Goal: Task Accomplishment & Management: Use online tool/utility

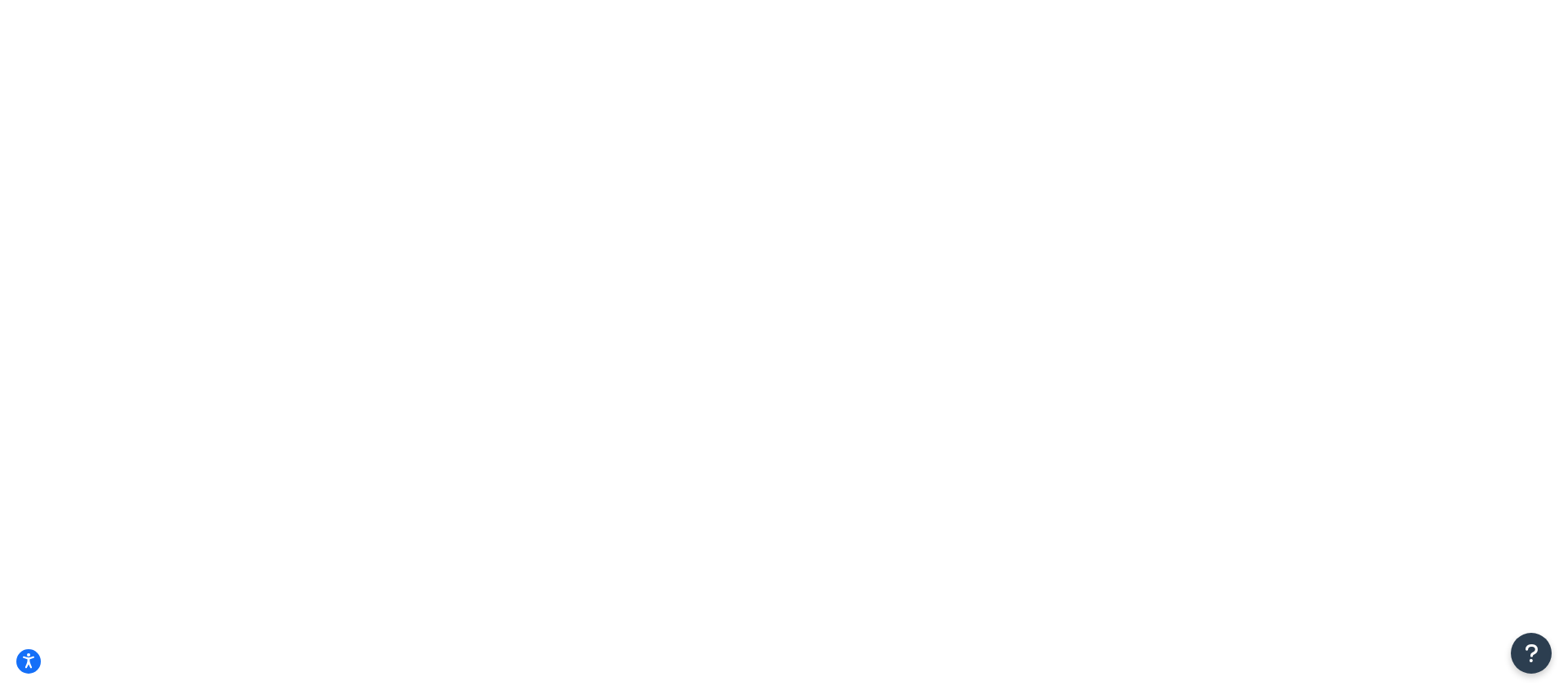
select select "[GEOGRAPHIC_DATA]"
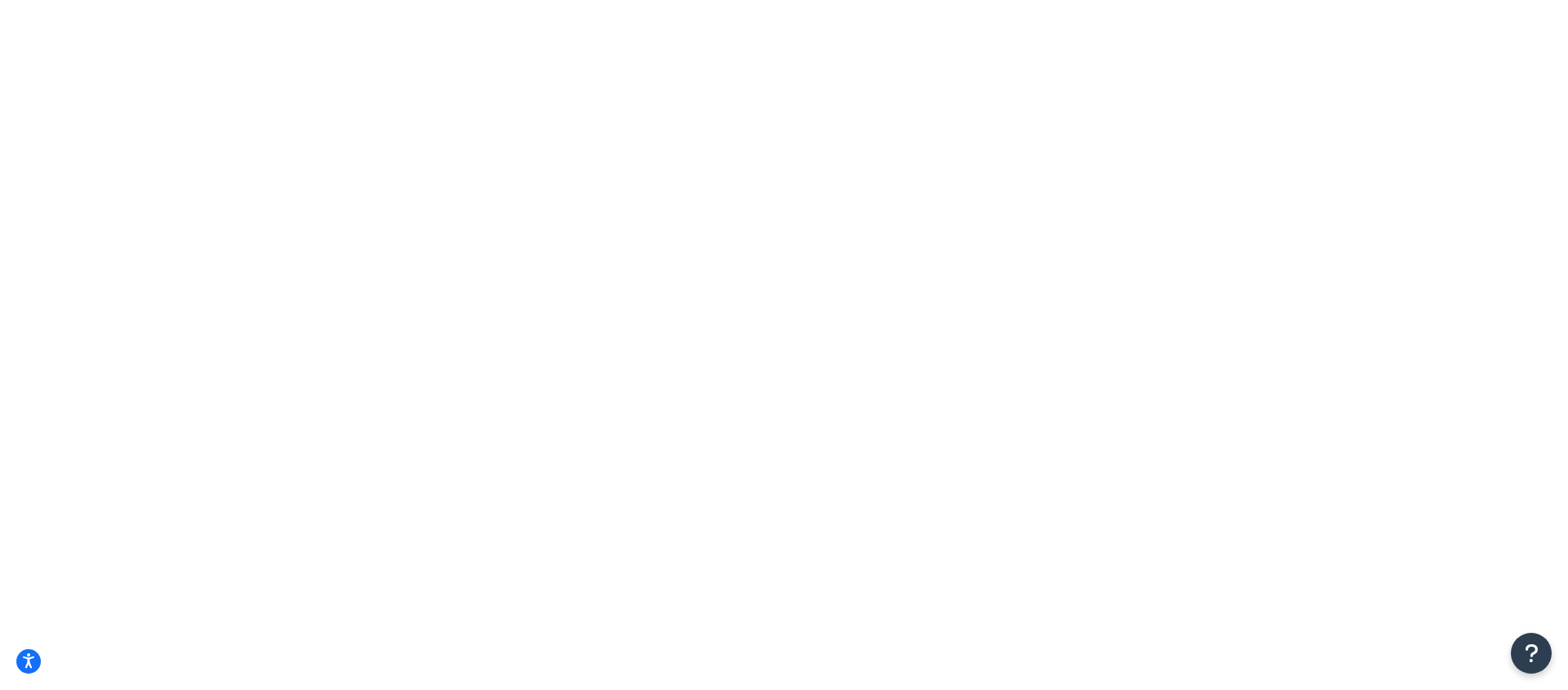
type input "5"
checkbox input "true"
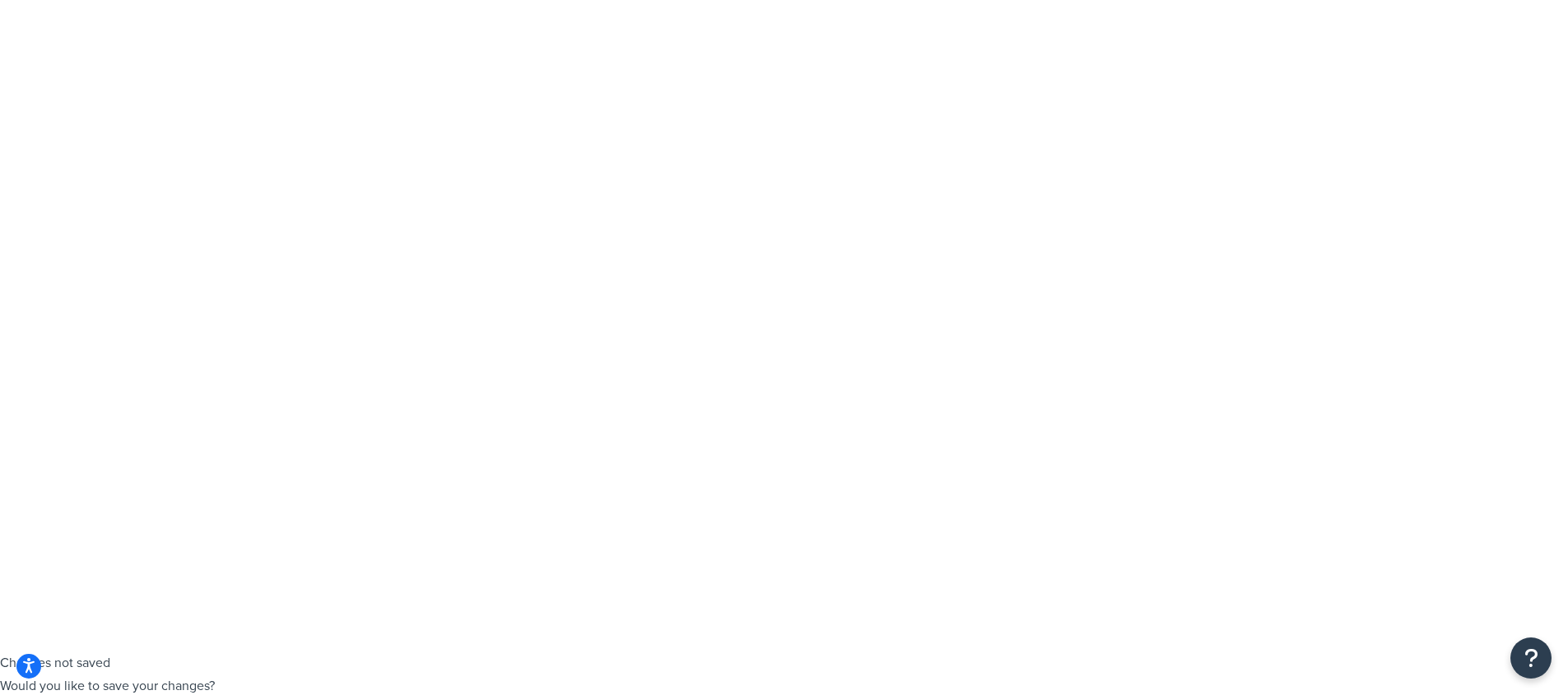
scroll to position [97, 0]
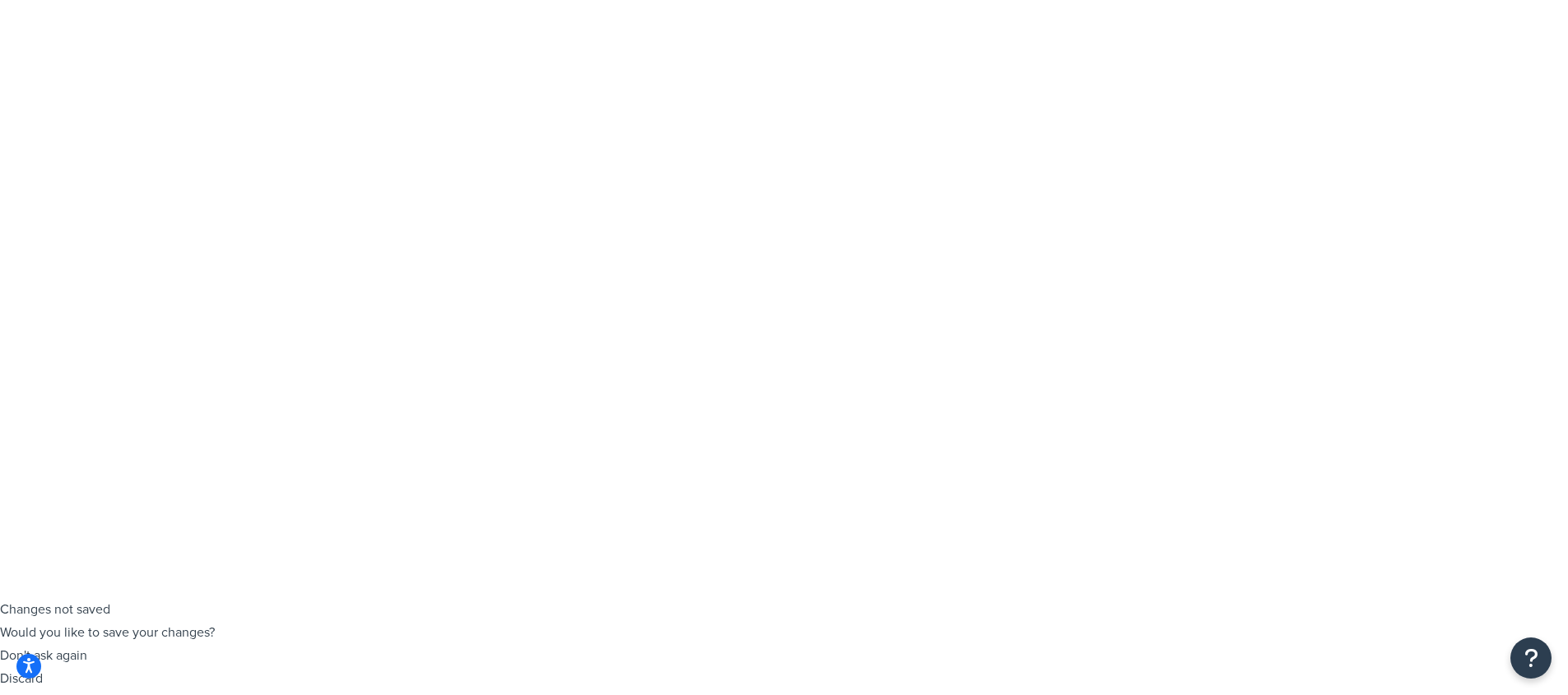
type input "45"
checkbox input "false"
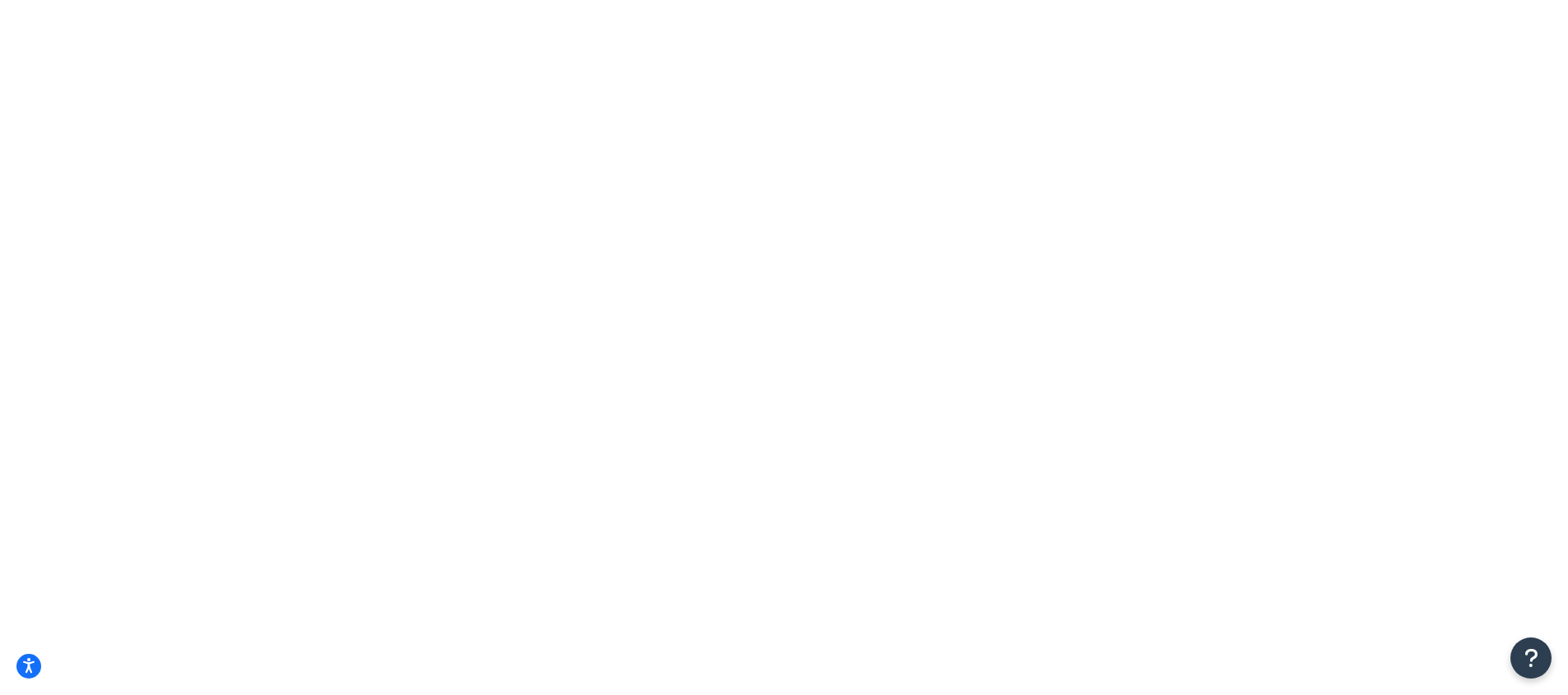
type input "2"
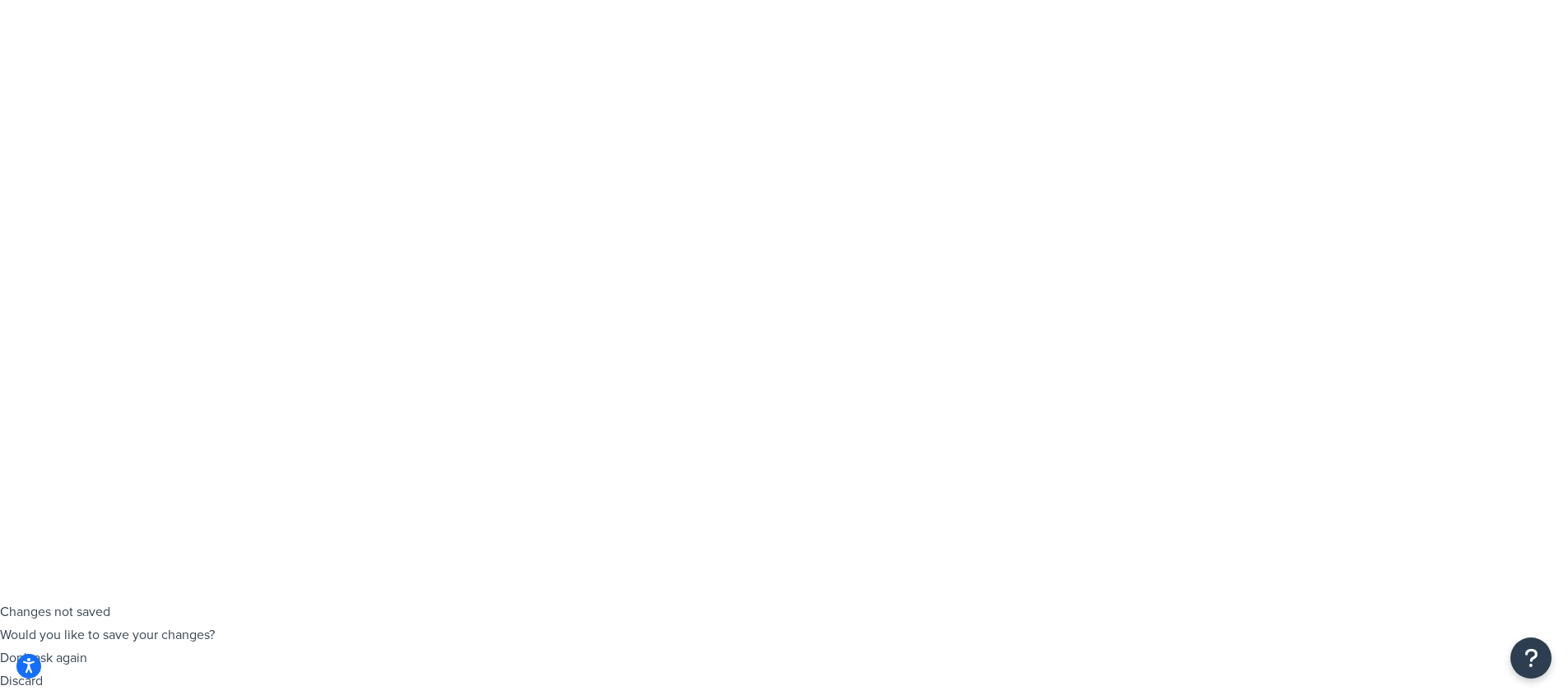
checkbox input "true"
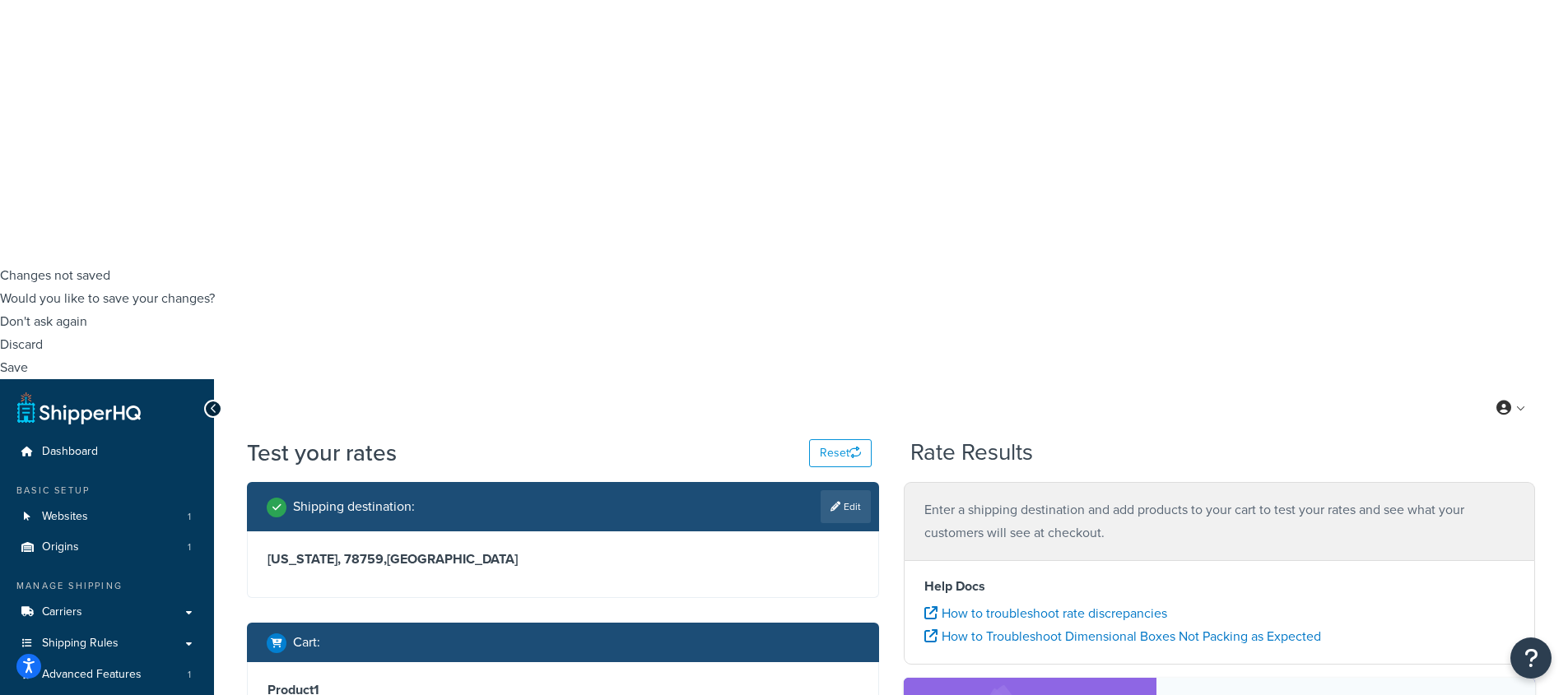
scroll to position [467, 0]
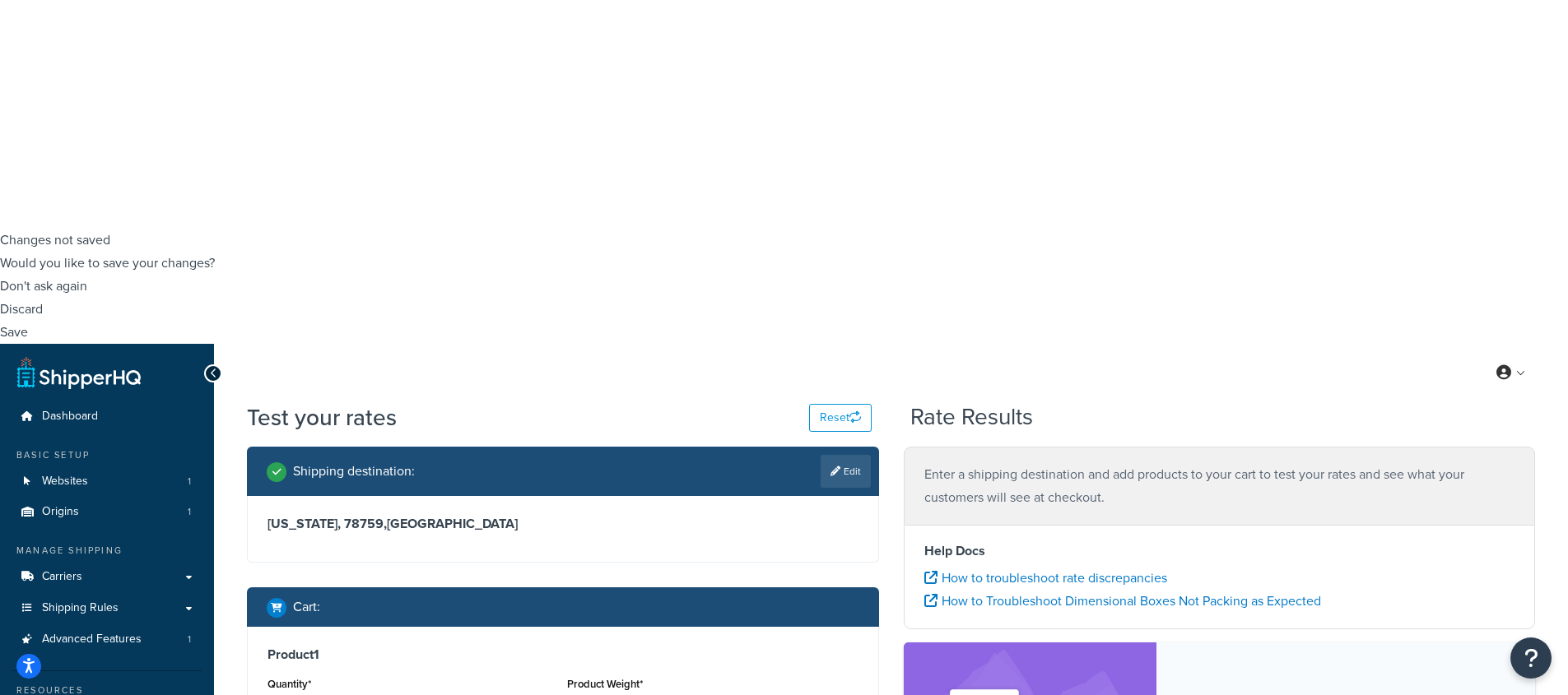
type input "35"
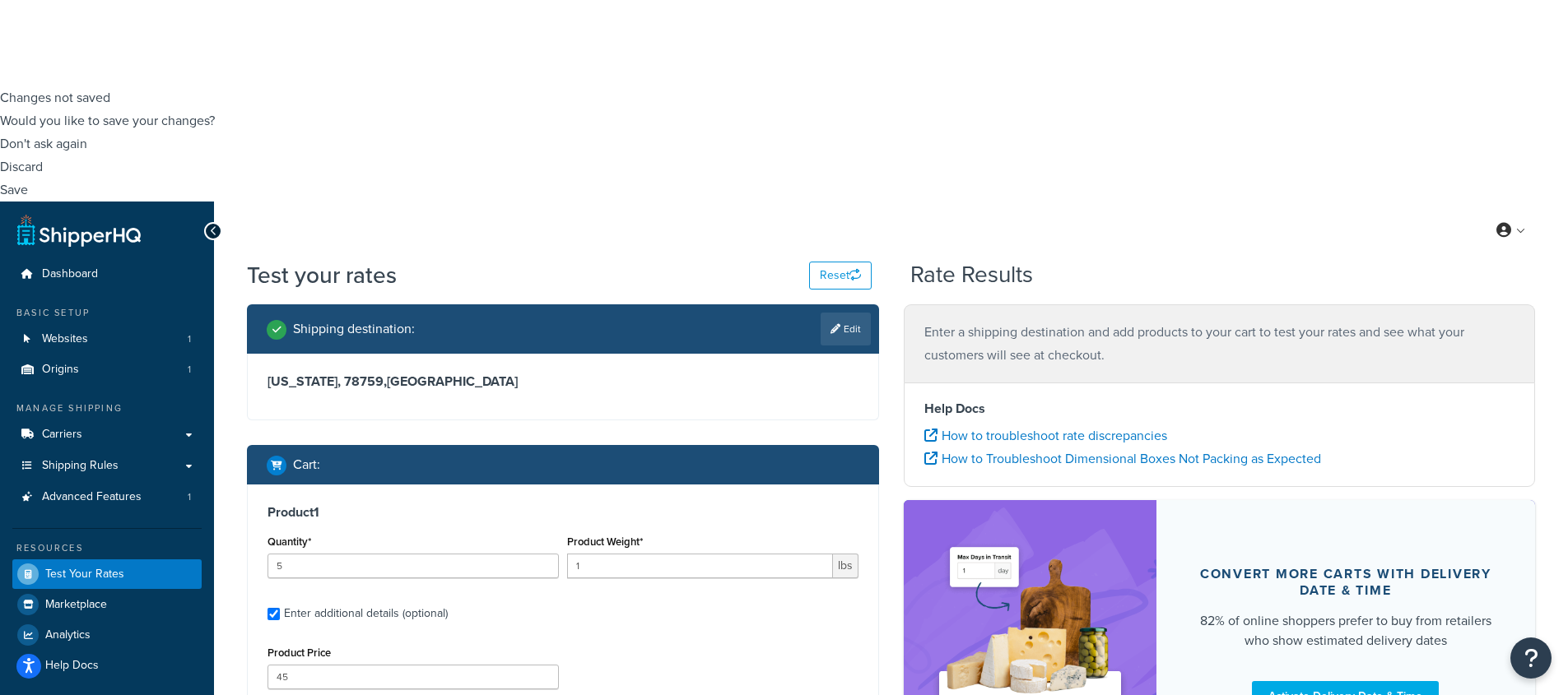
scroll to position [729, 0]
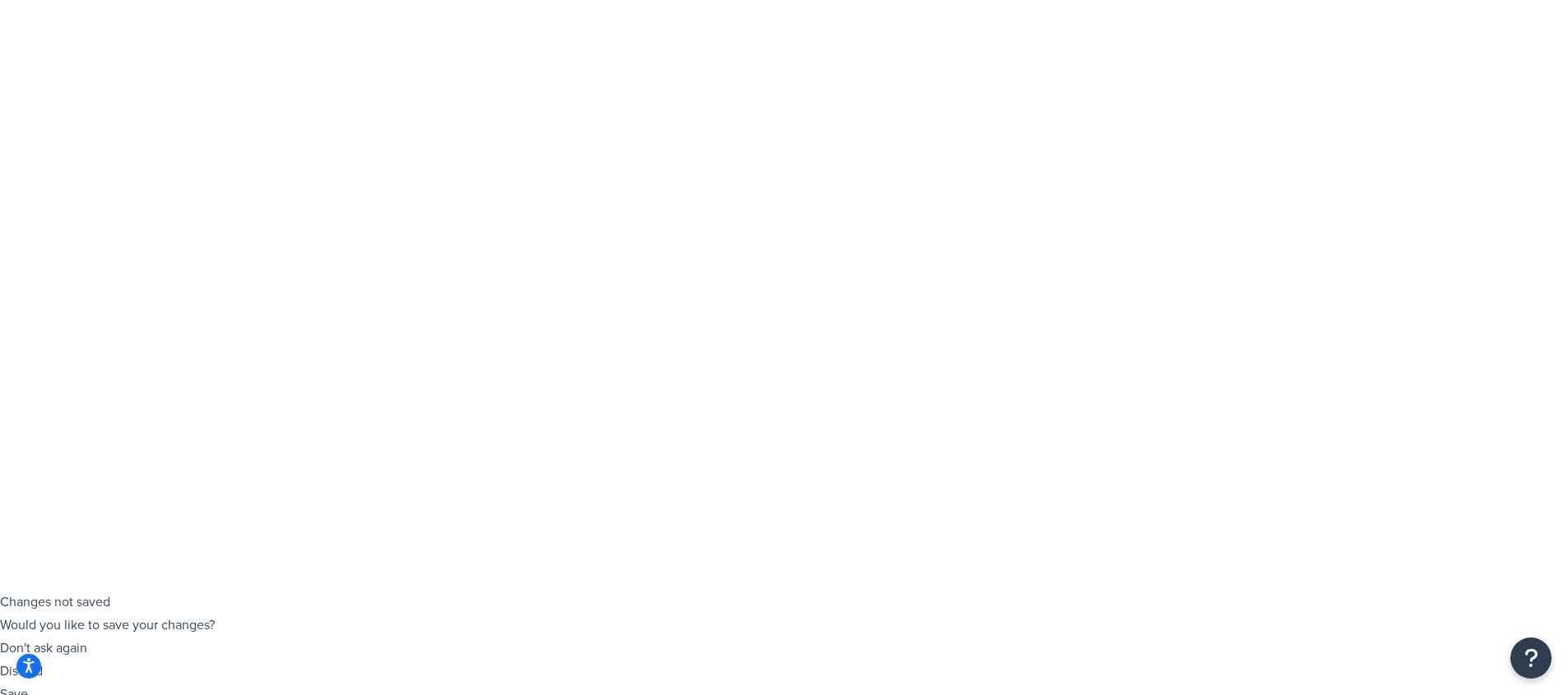
scroll to position [88, 0]
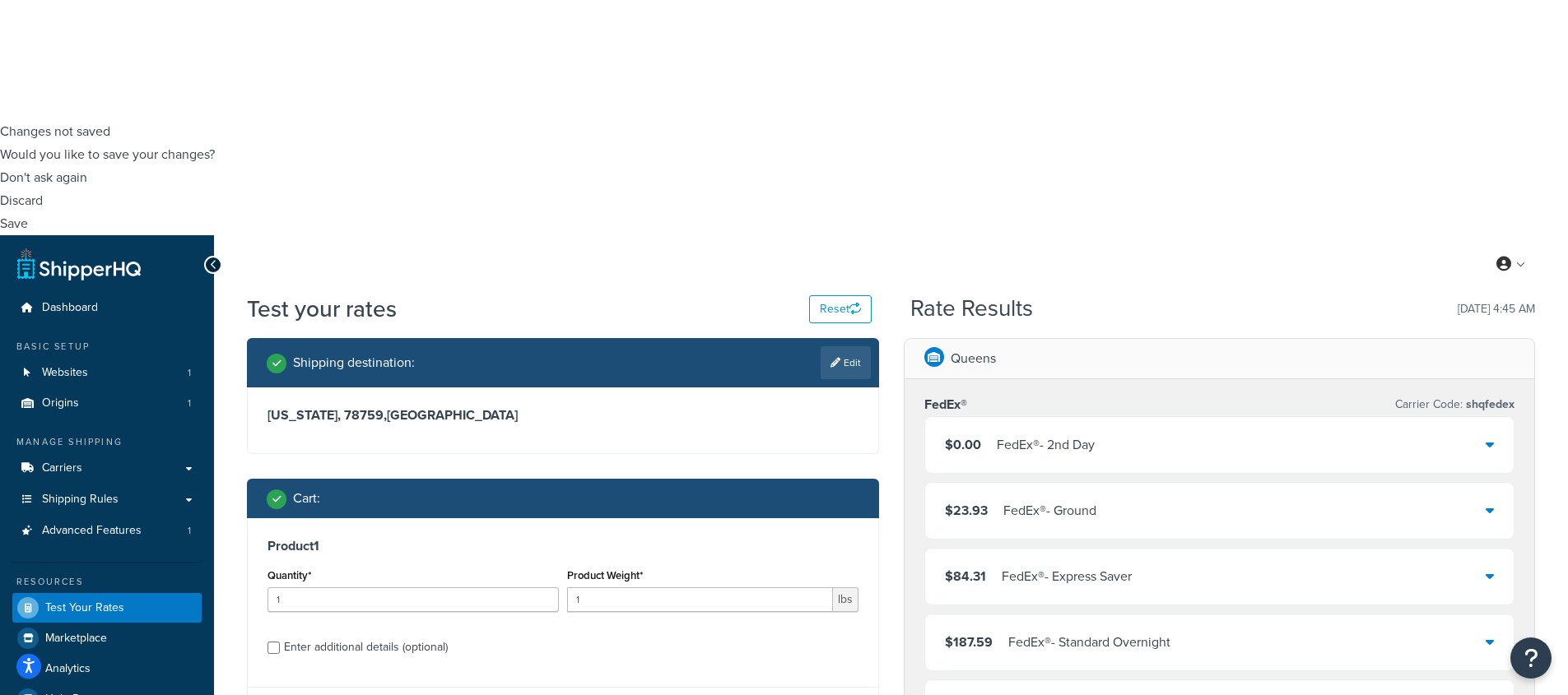
scroll to position [562, 0]
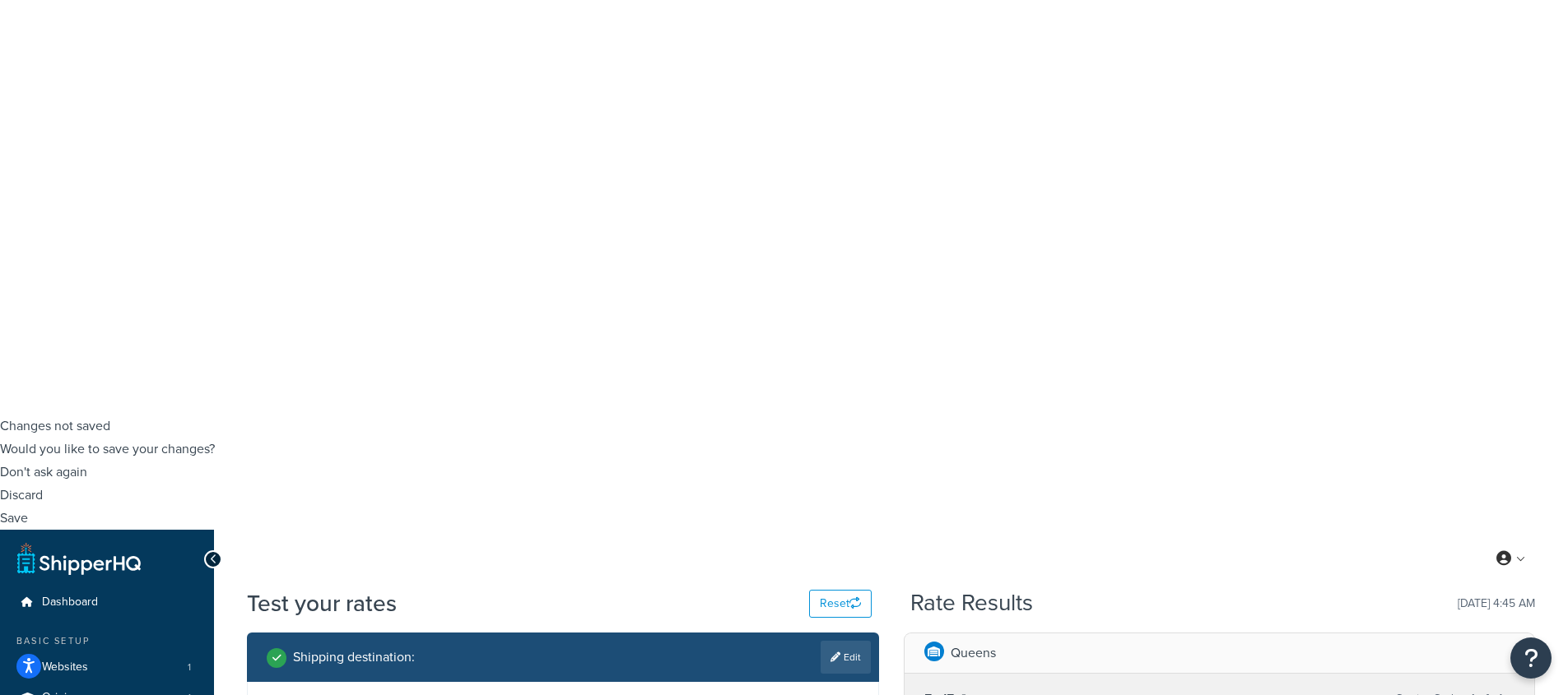
scroll to position [211, 0]
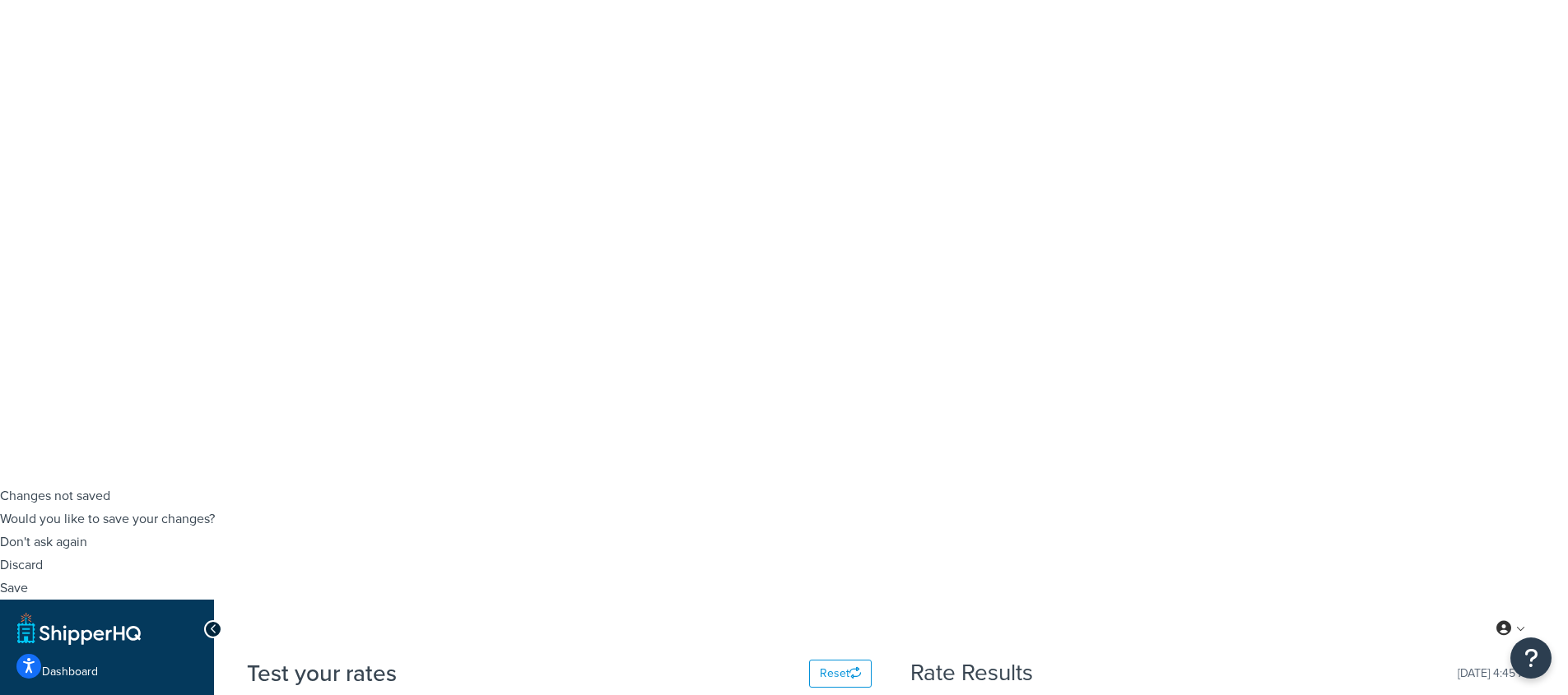
type input "12"
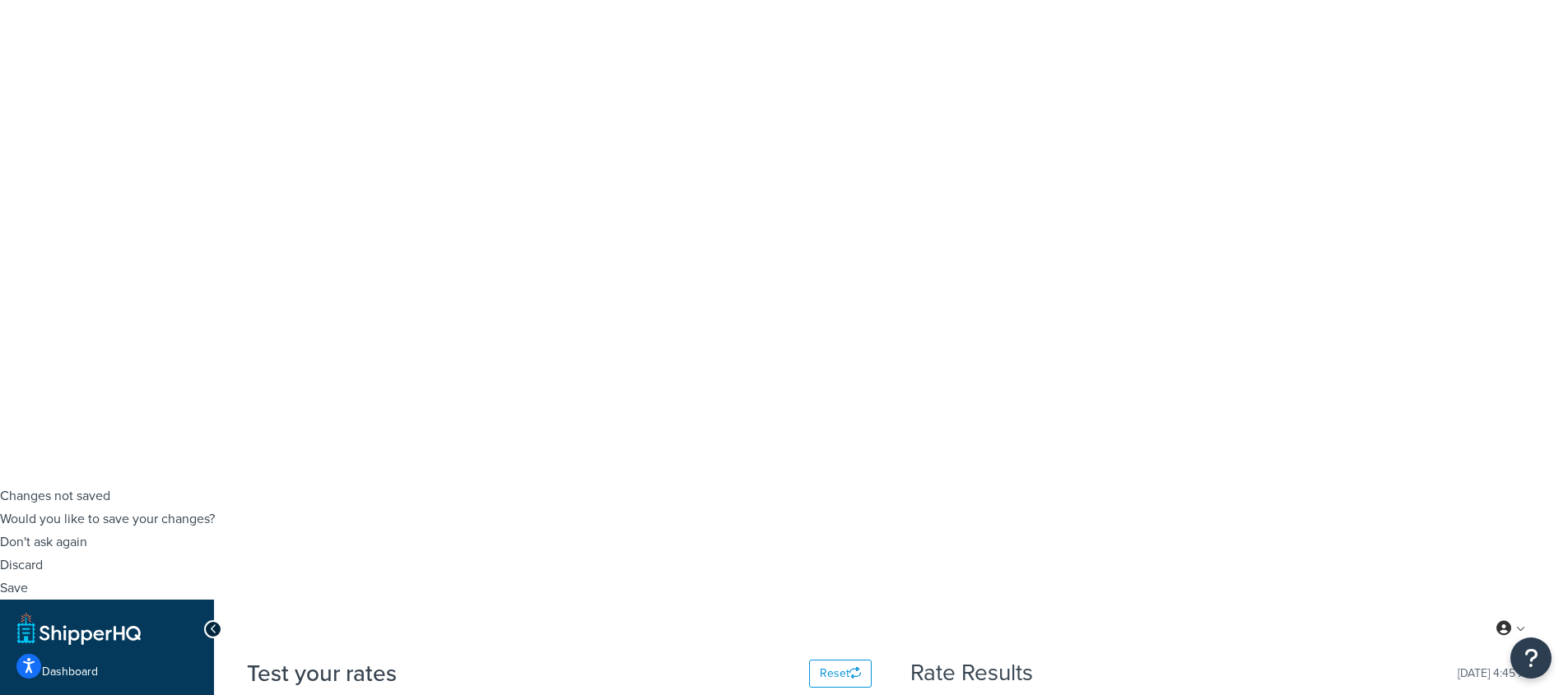
checkbox input "true"
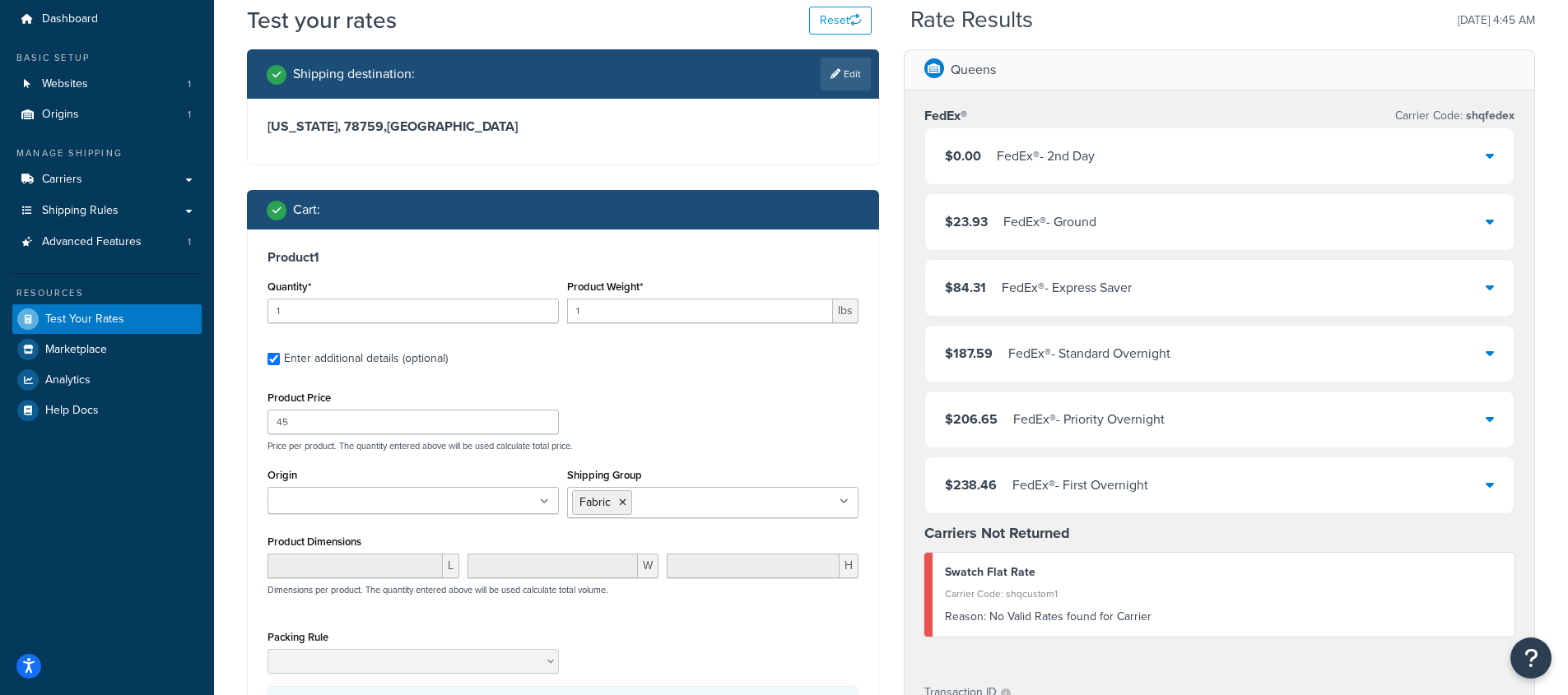
scroll to position [1026, 0]
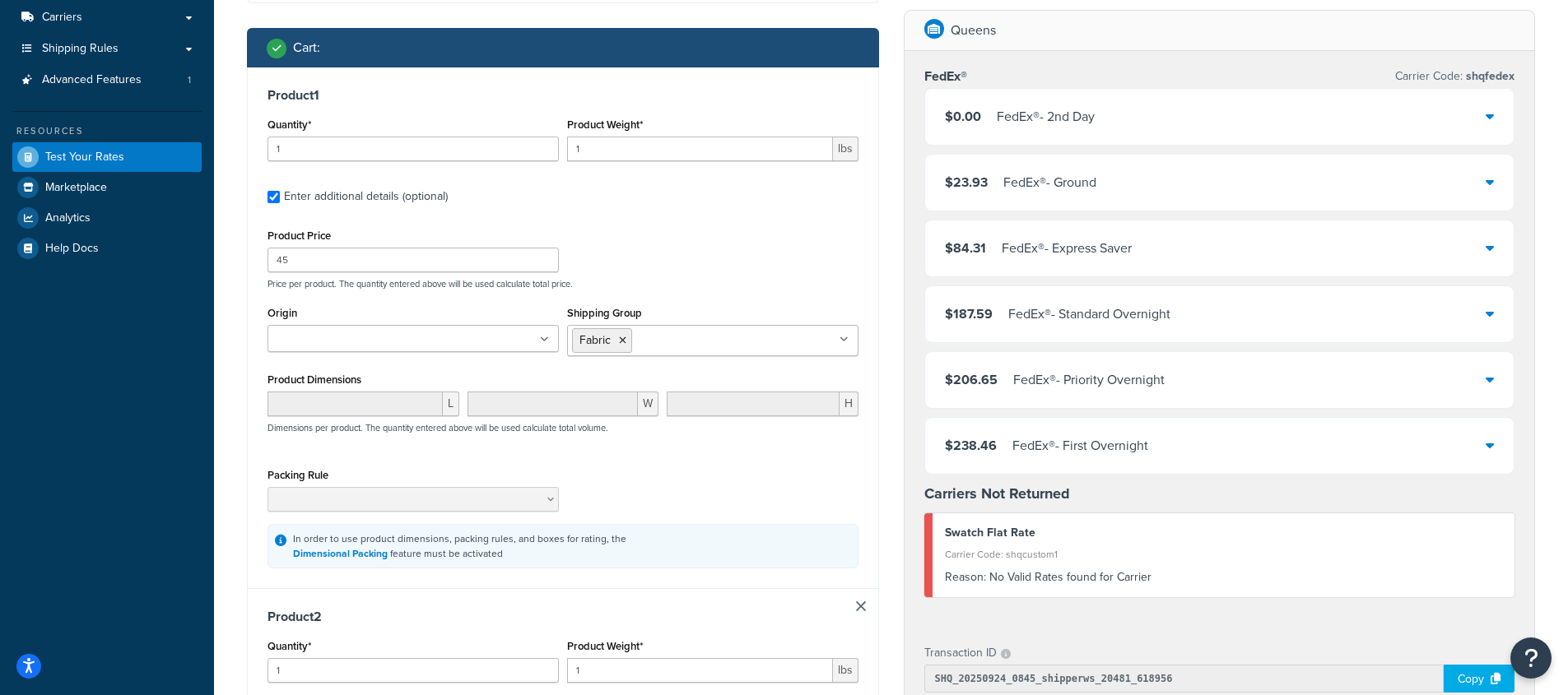
type input "5"
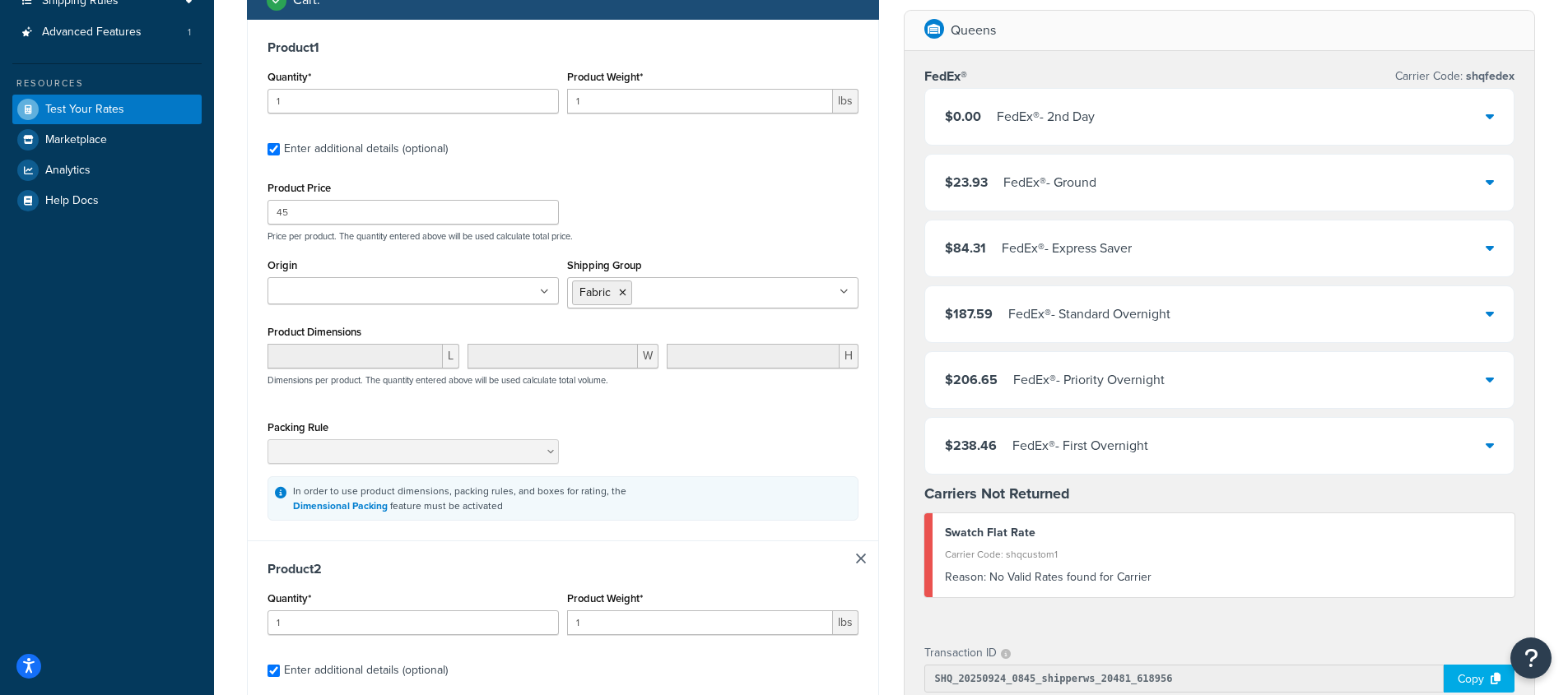
scroll to position [1149, 0]
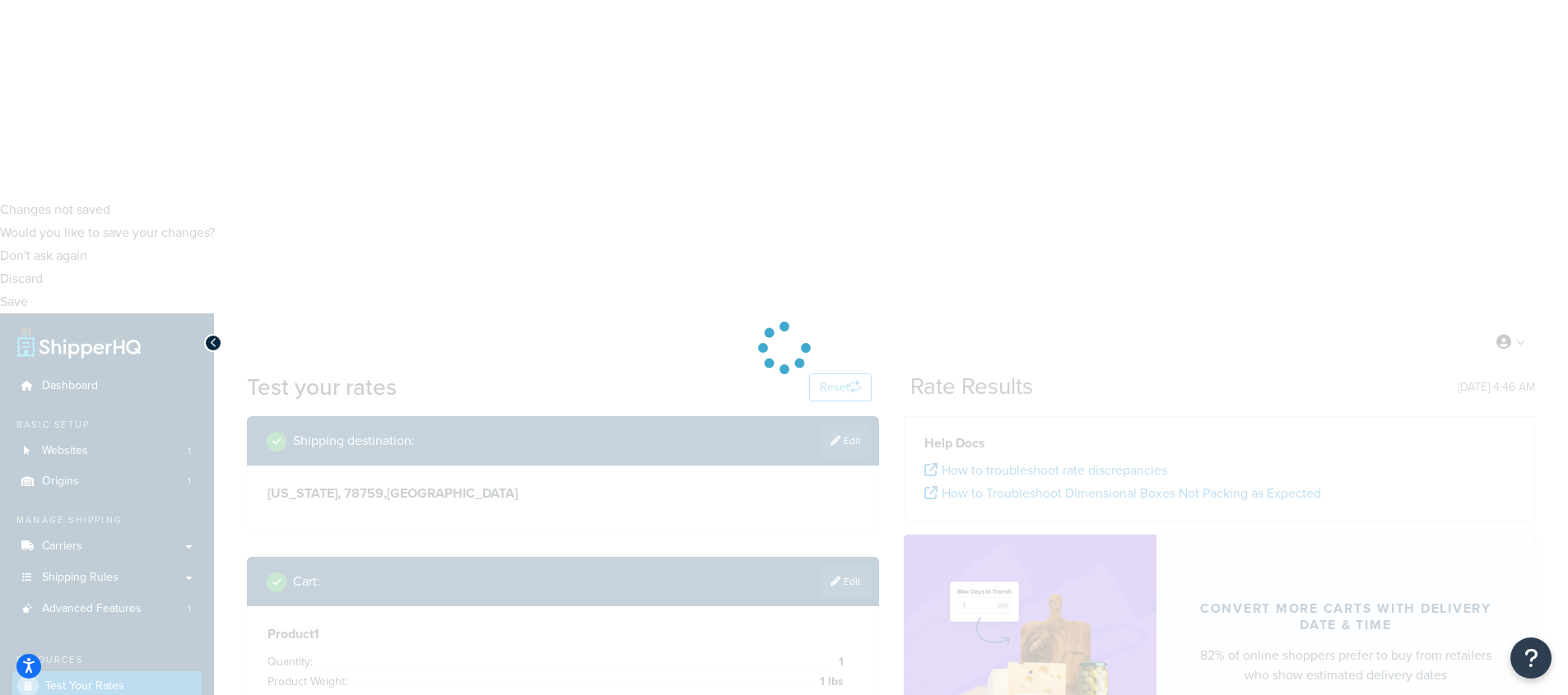
scroll to position [0, 0]
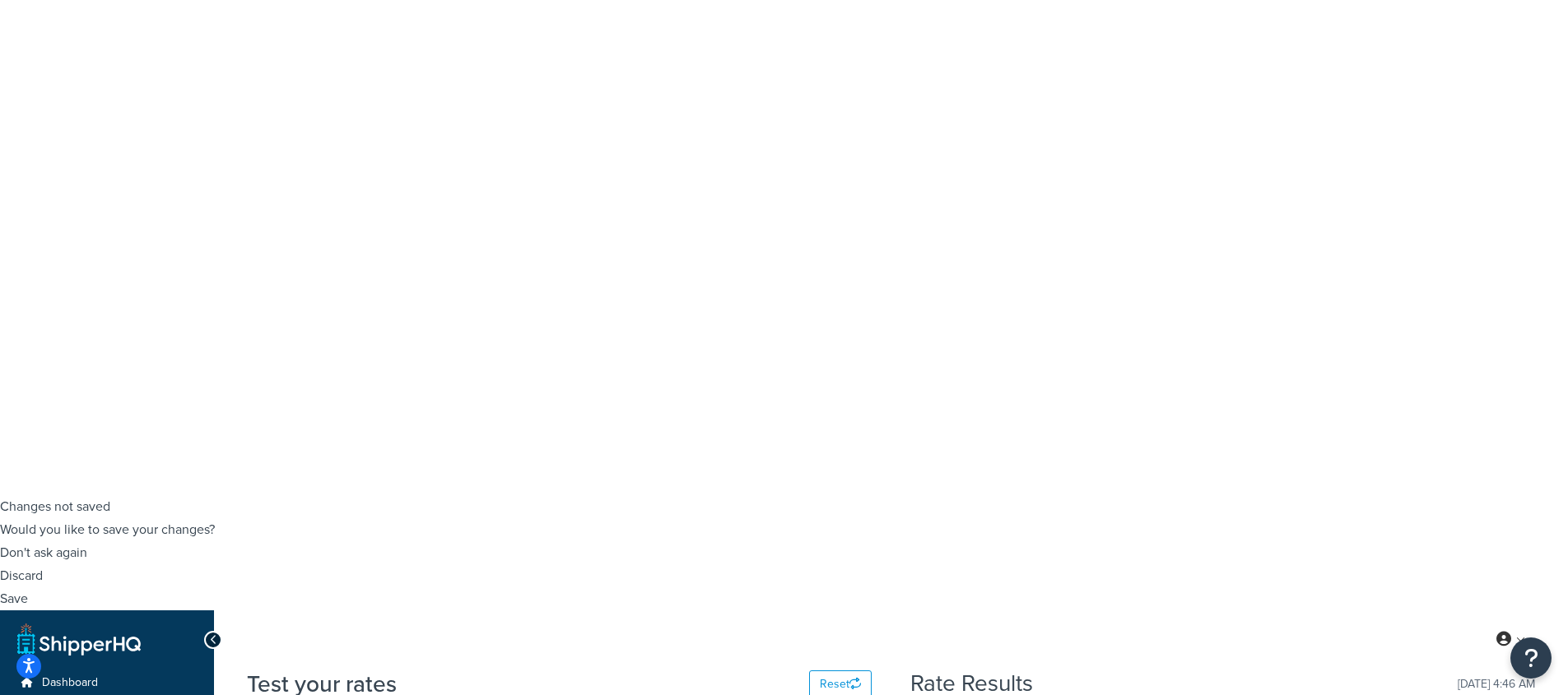
scroll to position [200, 0]
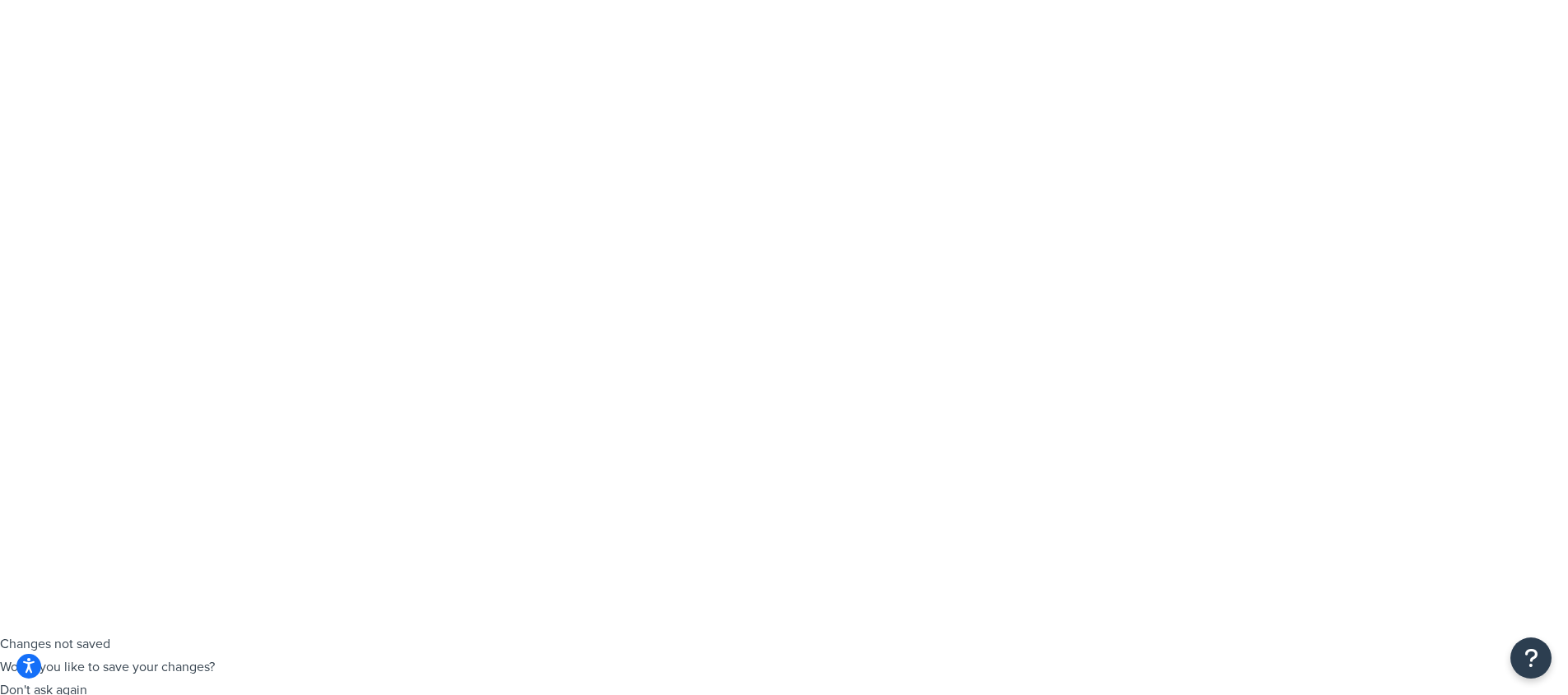
scroll to position [1, 0]
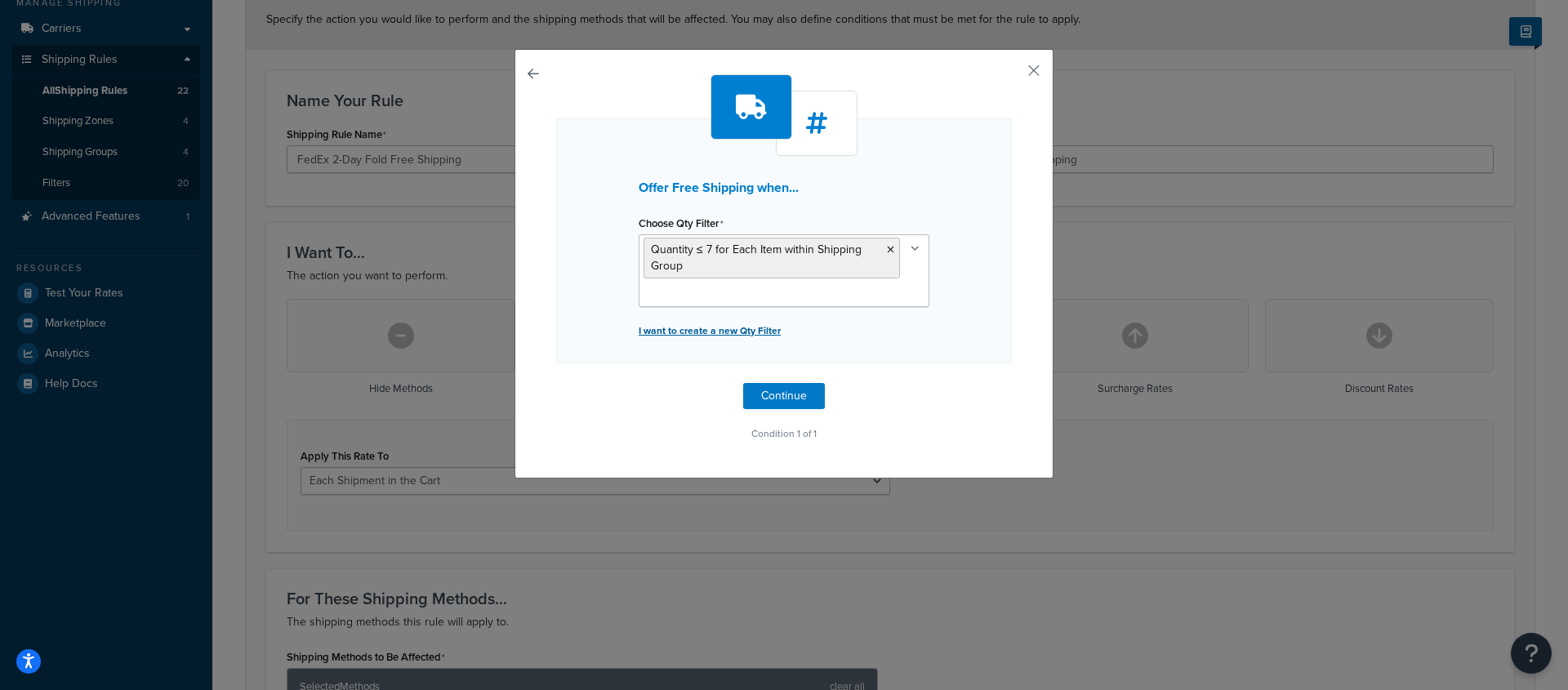
click at [752, 330] on p "I want to create a new Qty Filter" at bounding box center [783, 331] width 290 height 23
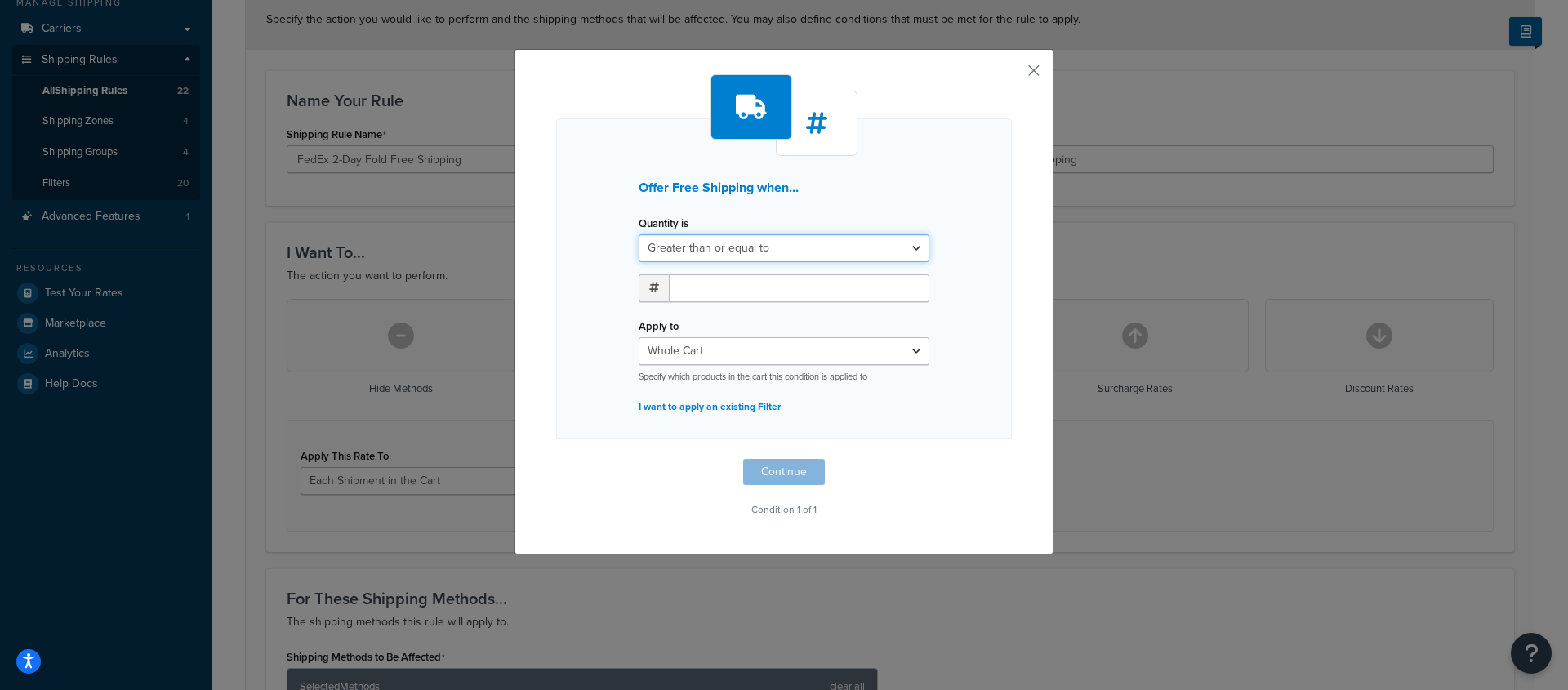
click at [778, 255] on select "Greater than or equal to Between or equal to Less than or equal to" at bounding box center [783, 249] width 290 height 28
select select "UNDER"
click at [638, 235] on select "Greater than or equal to Between or equal to Less than or equal to" at bounding box center [783, 249] width 290 height 28
click at [744, 286] on input "number" at bounding box center [799, 289] width 261 height 28
type input "7"
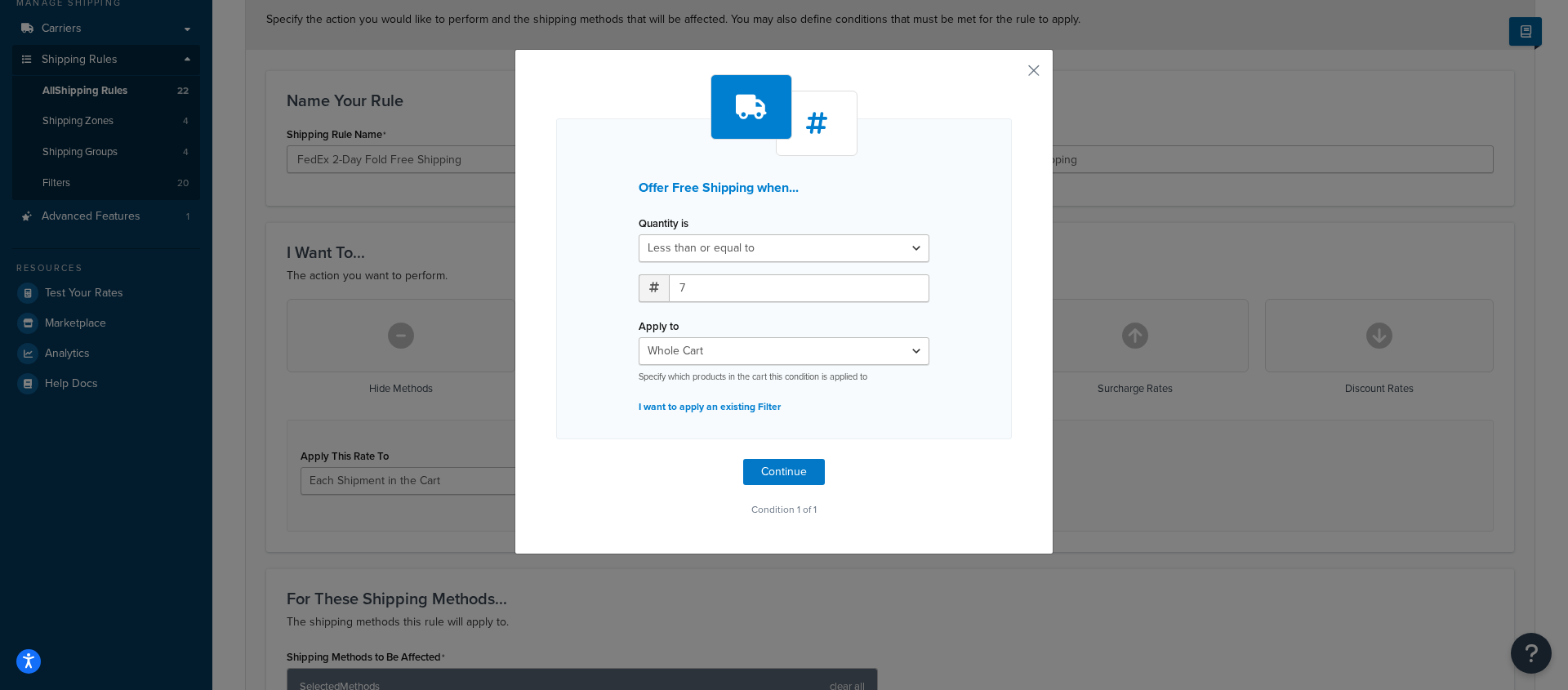
drag, startPoint x: 960, startPoint y: 400, endPoint x: 926, endPoint y: 372, distance: 44.0
click at [959, 400] on div "Offer Free Shipping when... Quantity is Greater than or equal to Between or equ…" at bounding box center [784, 279] width 455 height 321
click at [903, 351] on select "Whole Cart Everything in Shipping Group Everything at Origin Each Item within S…" at bounding box center [783, 352] width 290 height 28
select select "SHIPPING_GROUP"
click at [638, 338] on select "Whole Cart Everything in Shipping Group Everything at Origin Each Item within S…" at bounding box center [783, 352] width 290 height 28
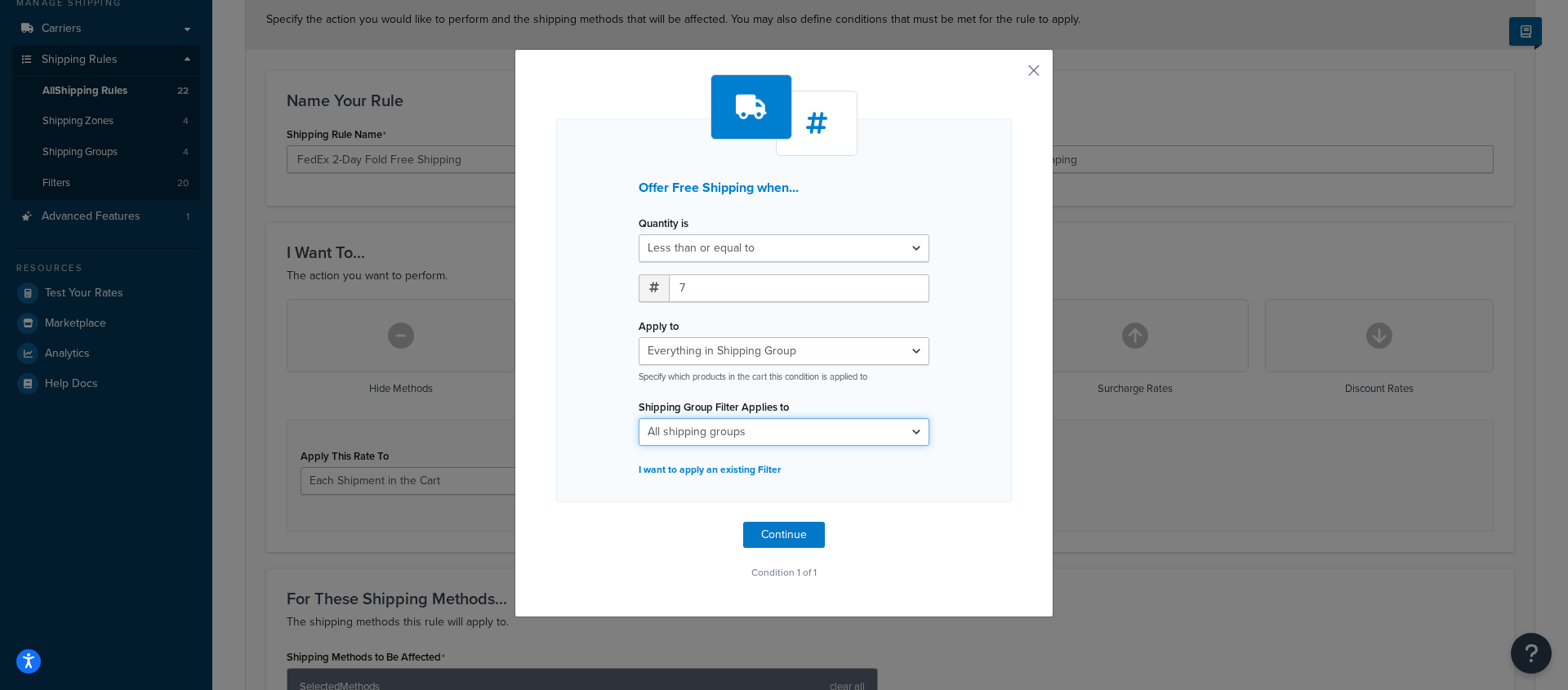
click at [775, 422] on select "All shipping groups All Products not assigned to a Shipping Group (copy) Fabric…" at bounding box center [783, 432] width 290 height 28
select select "204412"
click at [638, 418] on select "All shipping groups All Products not assigned to a Shipping Group (copy) Fabric…" at bounding box center [783, 432] width 290 height 28
click at [876, 513] on div "Offer Free Shipping when... Quantity is Greater than or equal to Between or equ…" at bounding box center [784, 329] width 455 height 509
click at [786, 533] on button "Continue" at bounding box center [784, 535] width 82 height 26
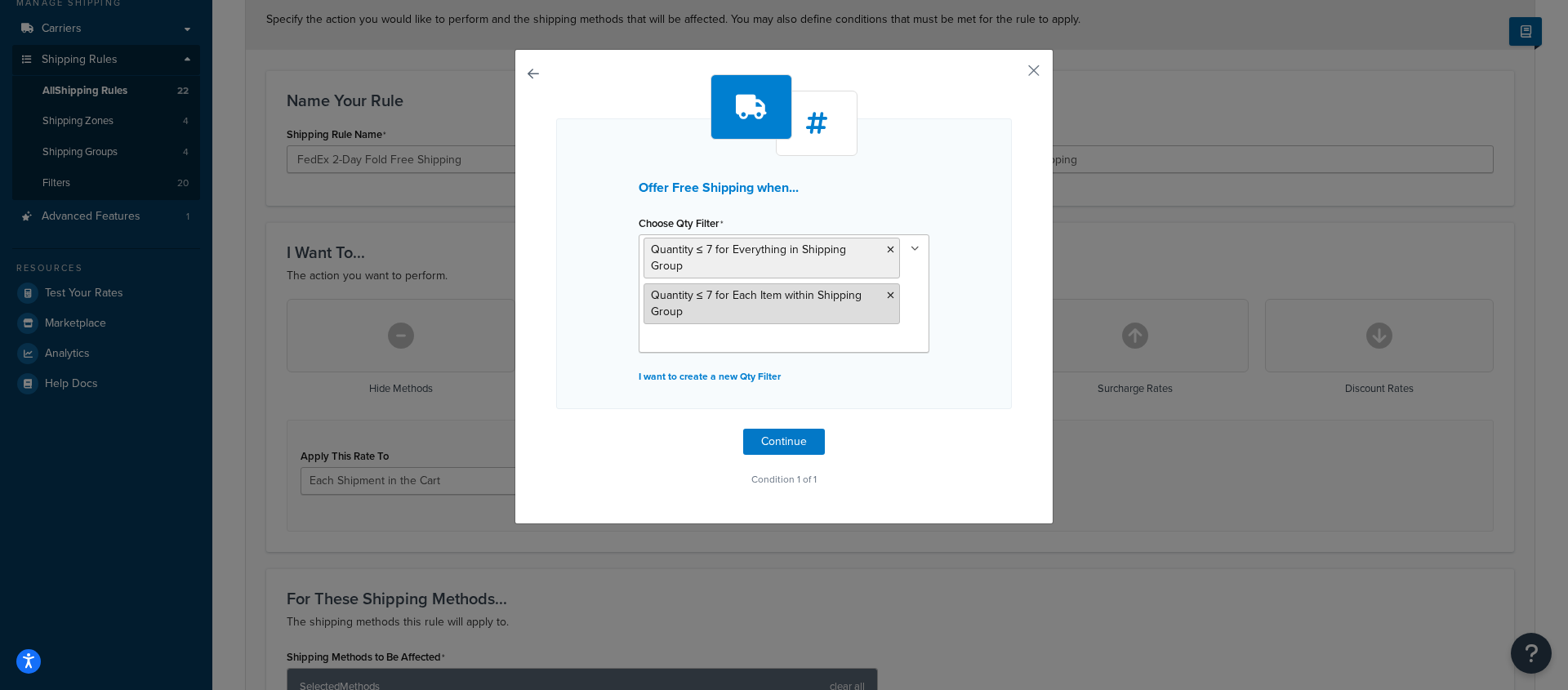
click at [887, 290] on icon at bounding box center [890, 295] width 7 height 10
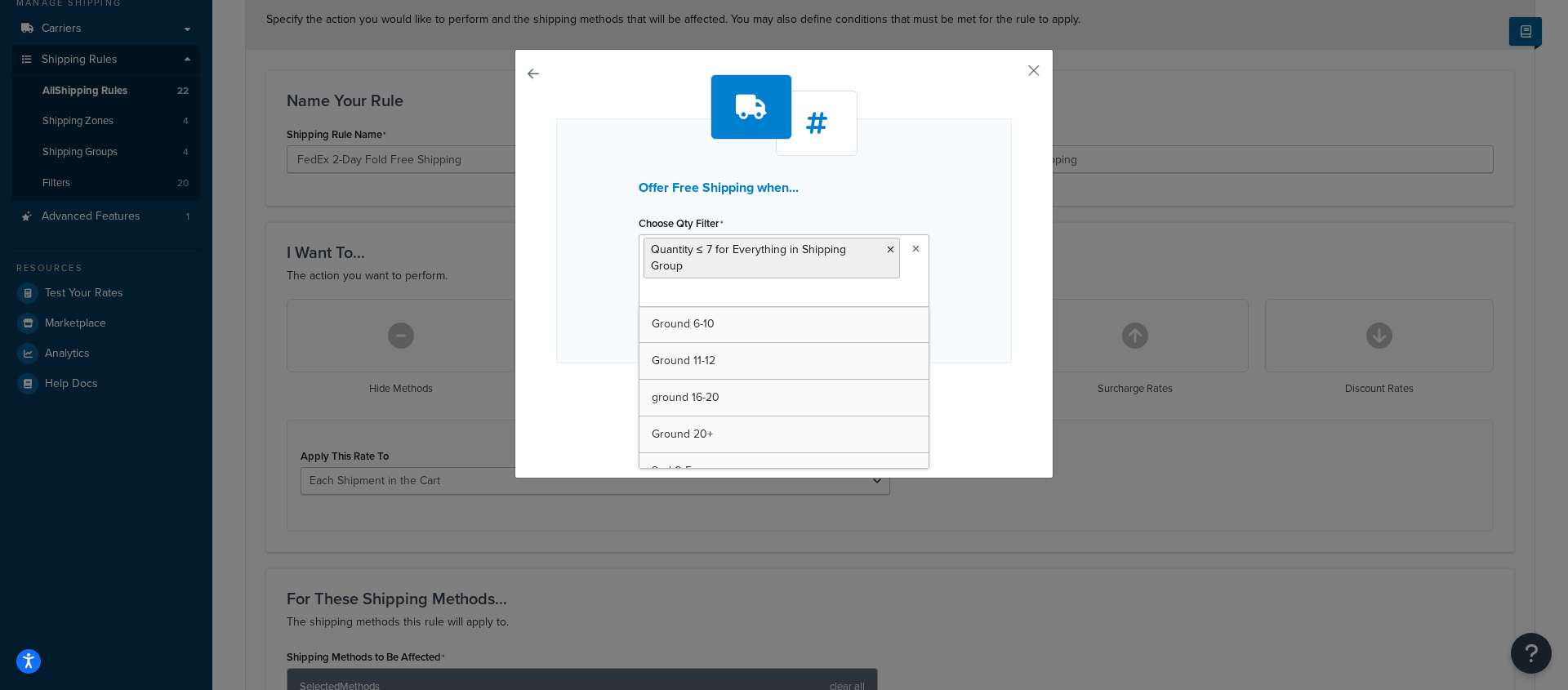
click at [995, 279] on div "Offer Free Shipping when... Choose Qty Filter Quantity ≤ 7 for Everything in Sh…" at bounding box center [784, 241] width 455 height 245
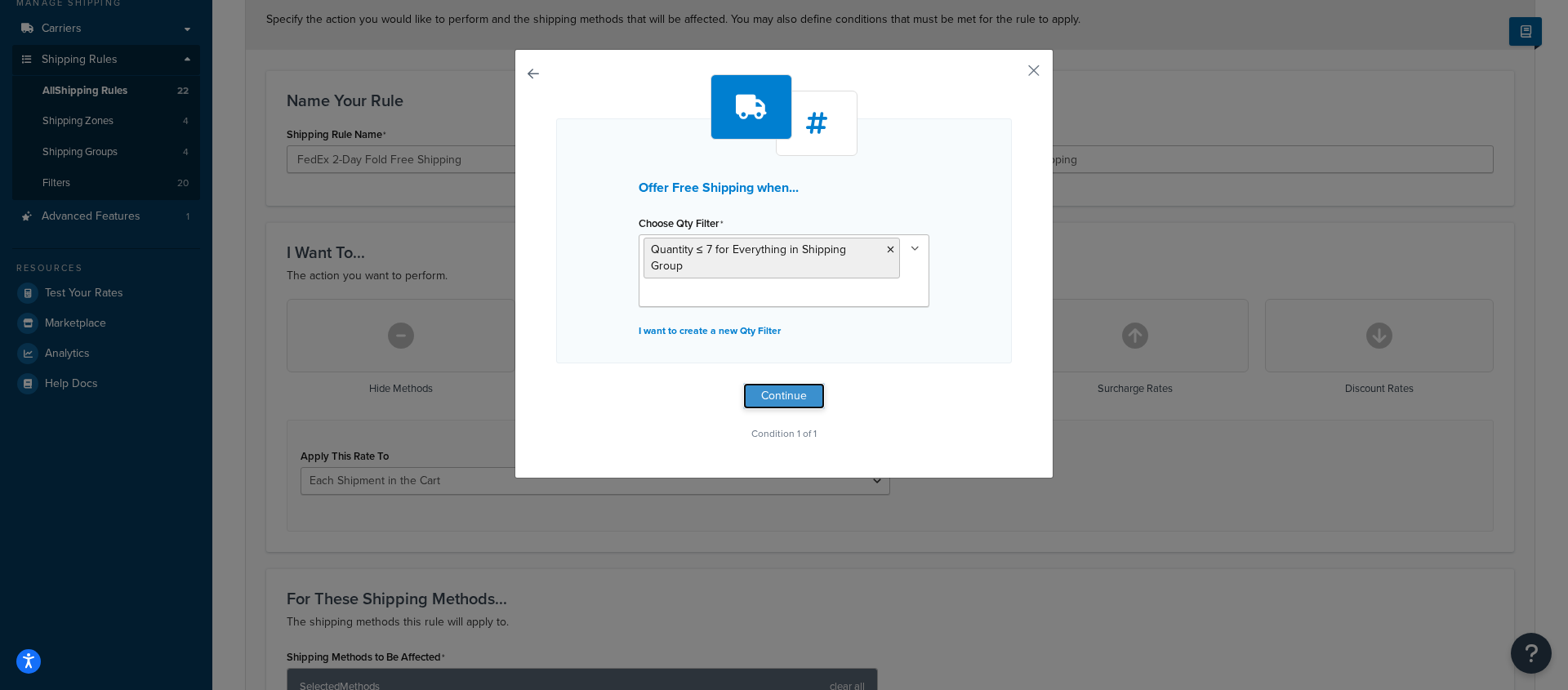
click at [794, 383] on button "Continue" at bounding box center [784, 396] width 82 height 26
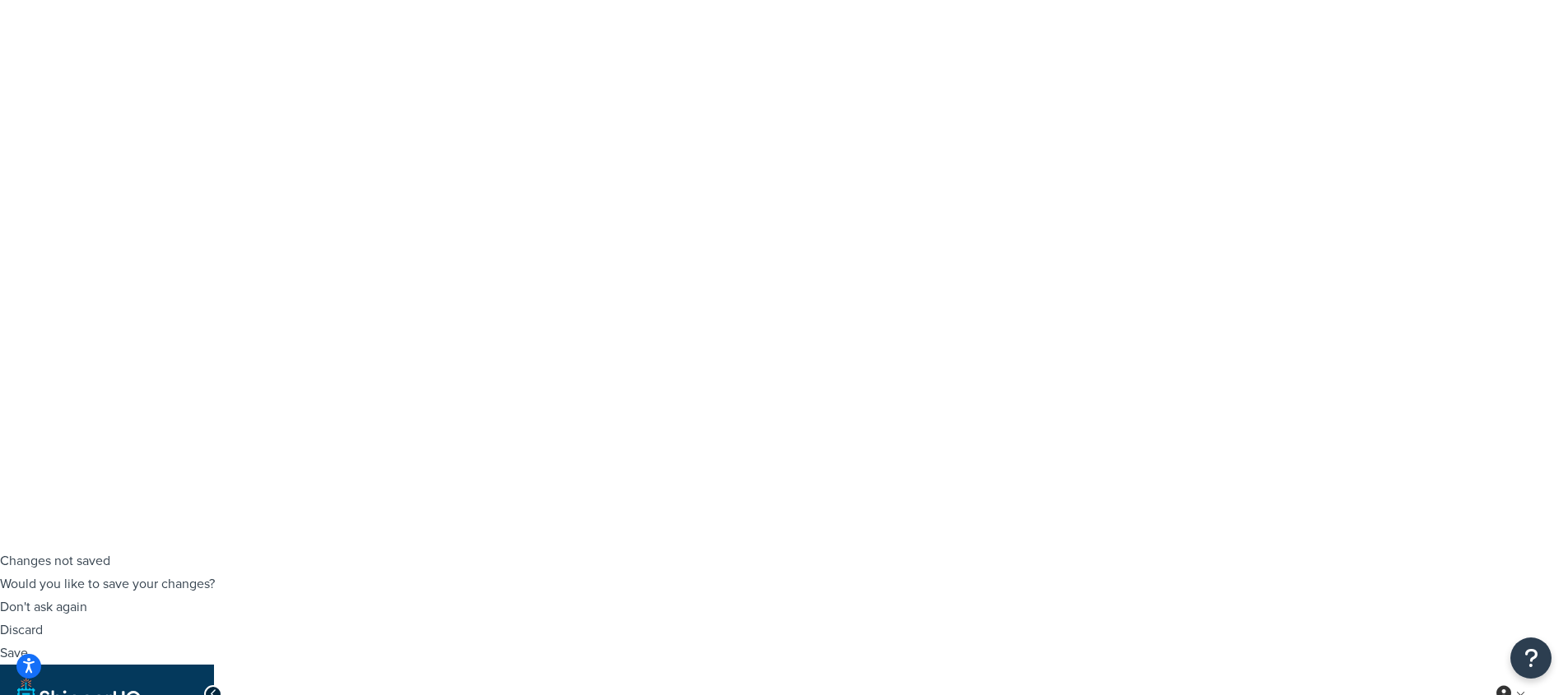
scroll to position [221, 0]
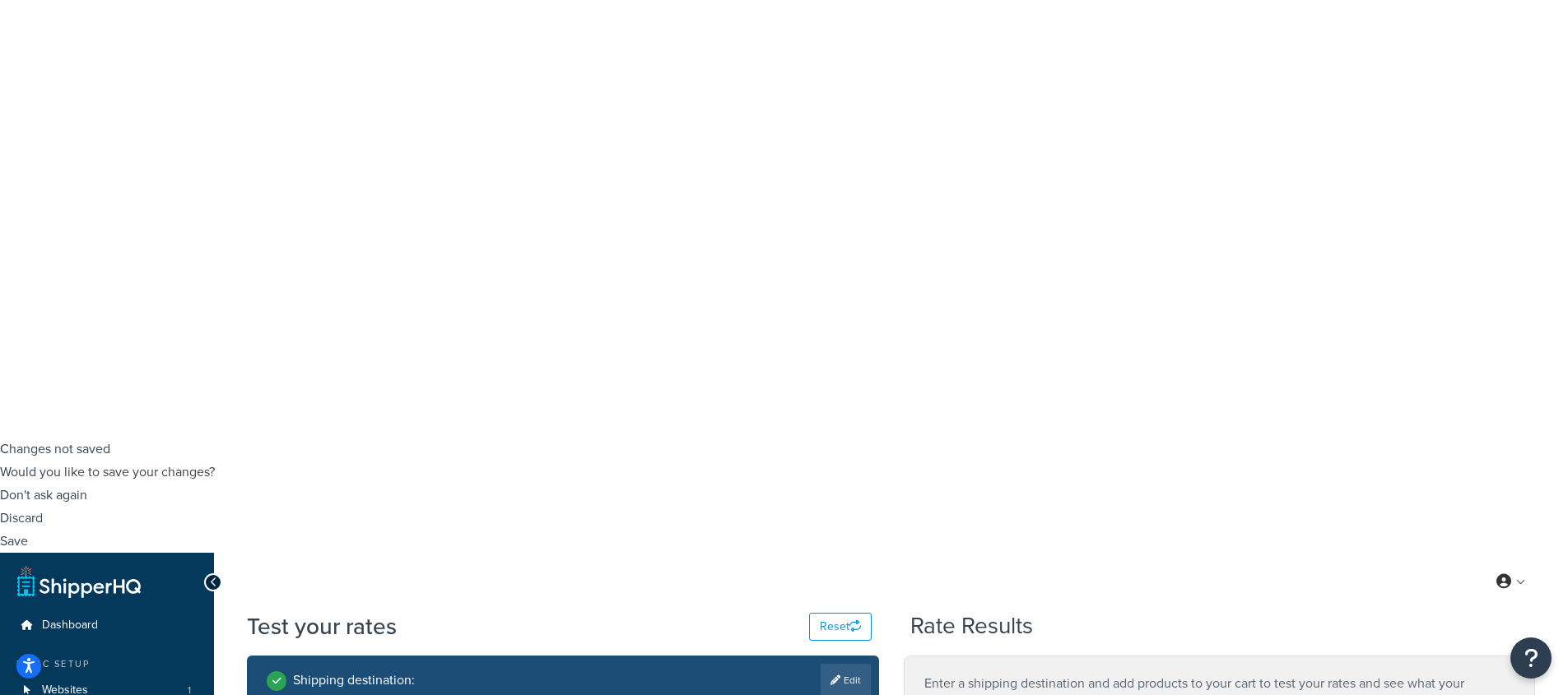
scroll to position [240, 0]
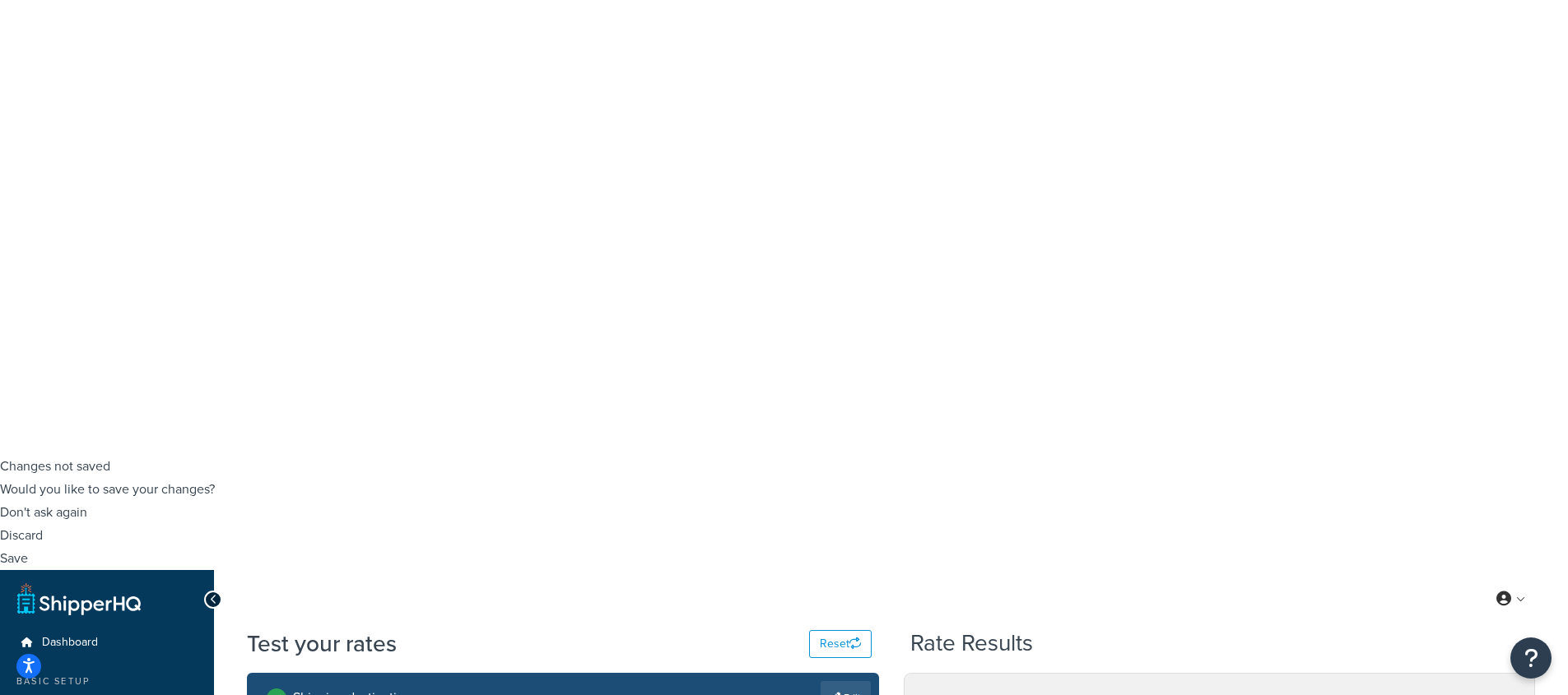
type input "5"
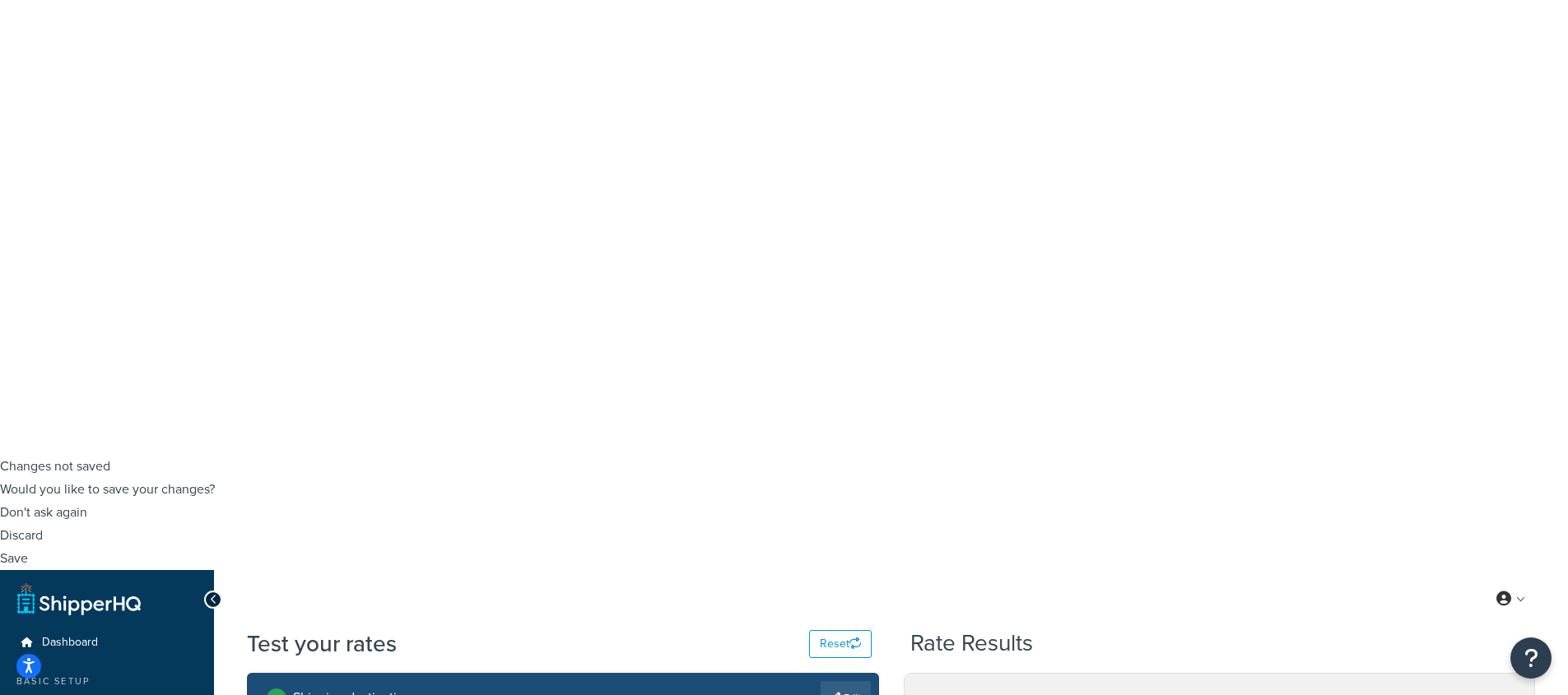
type input "2"
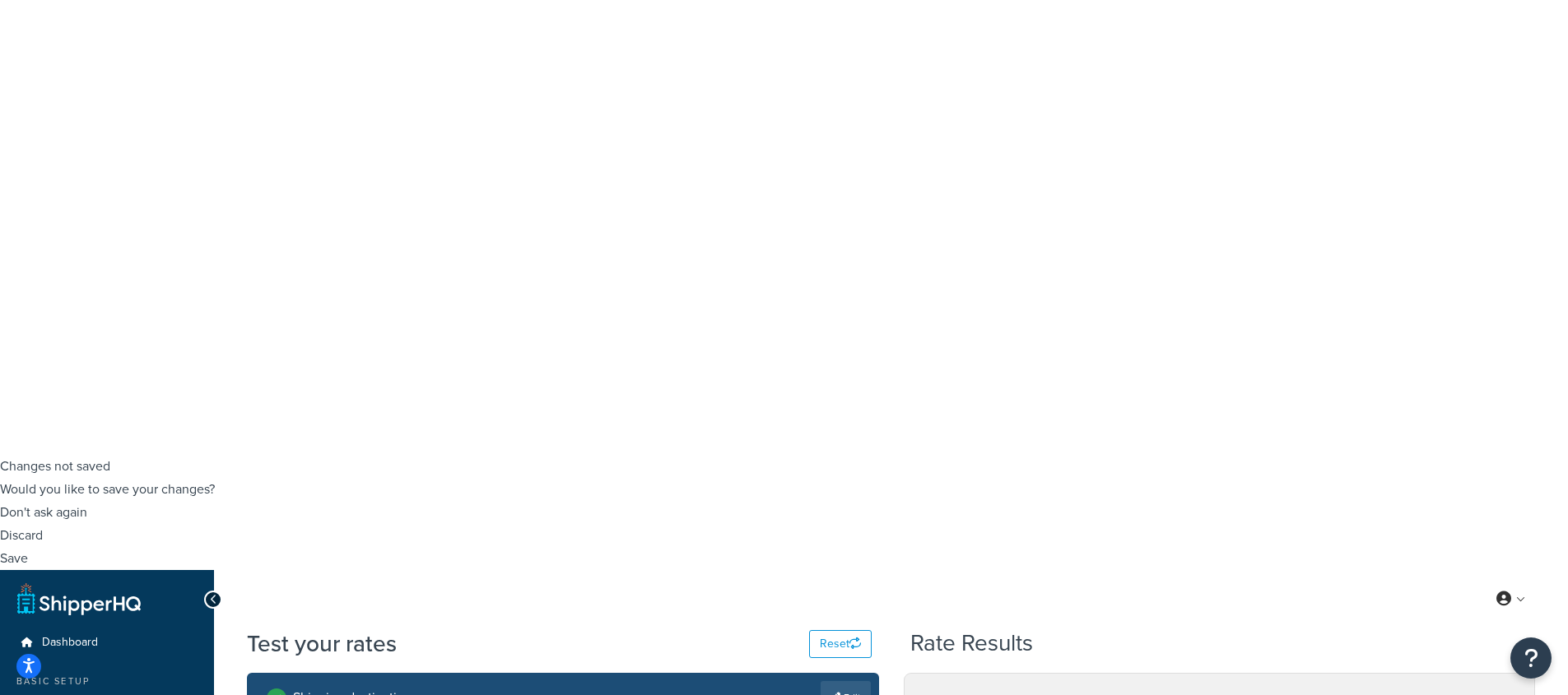
checkbox input "true"
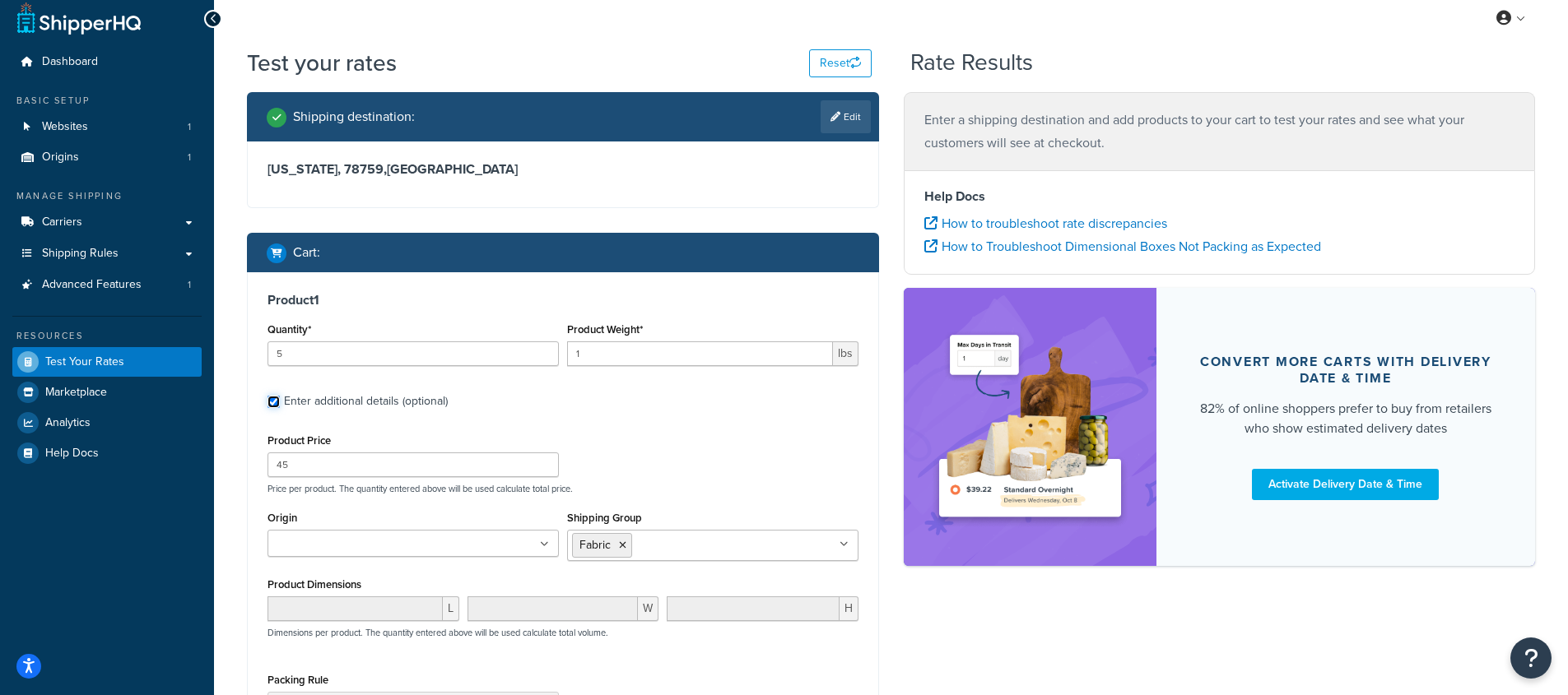
scroll to position [1012, 0]
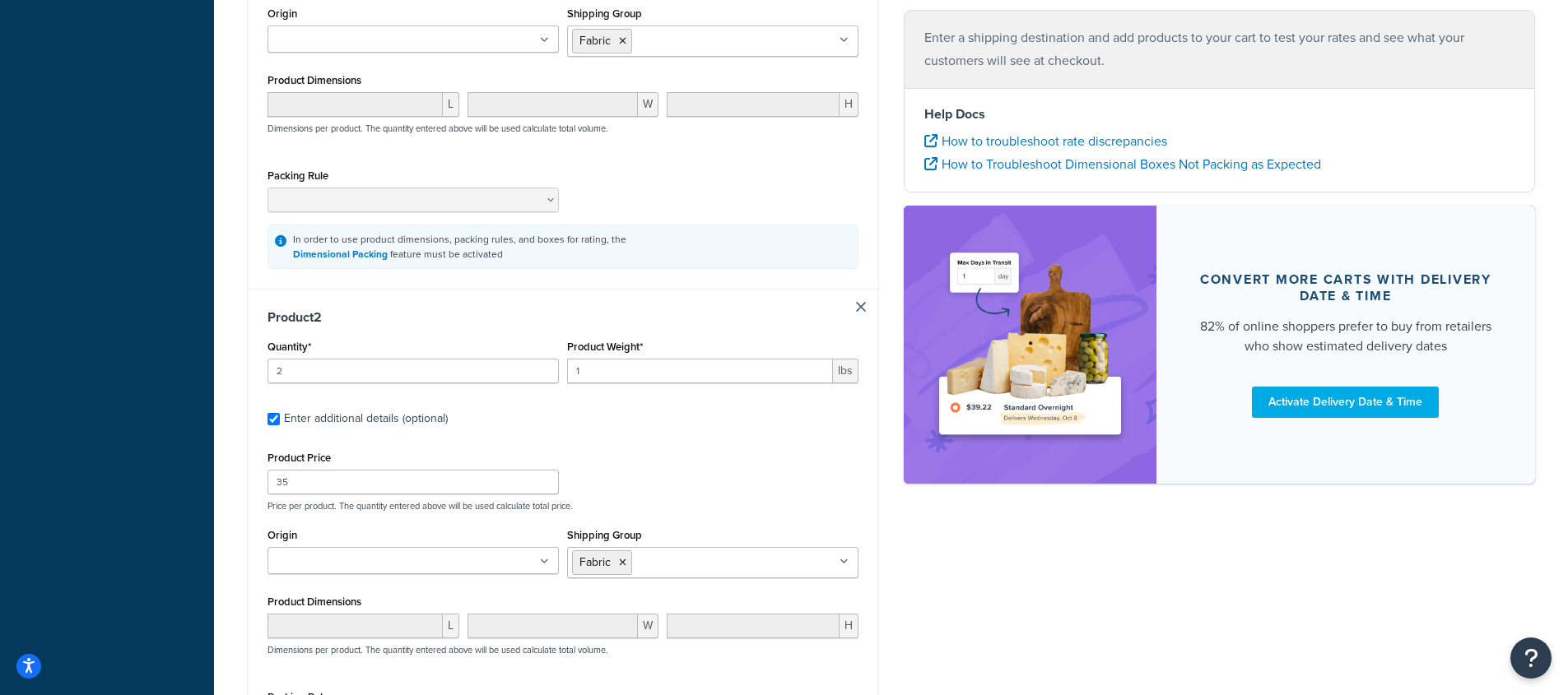
type input "12"
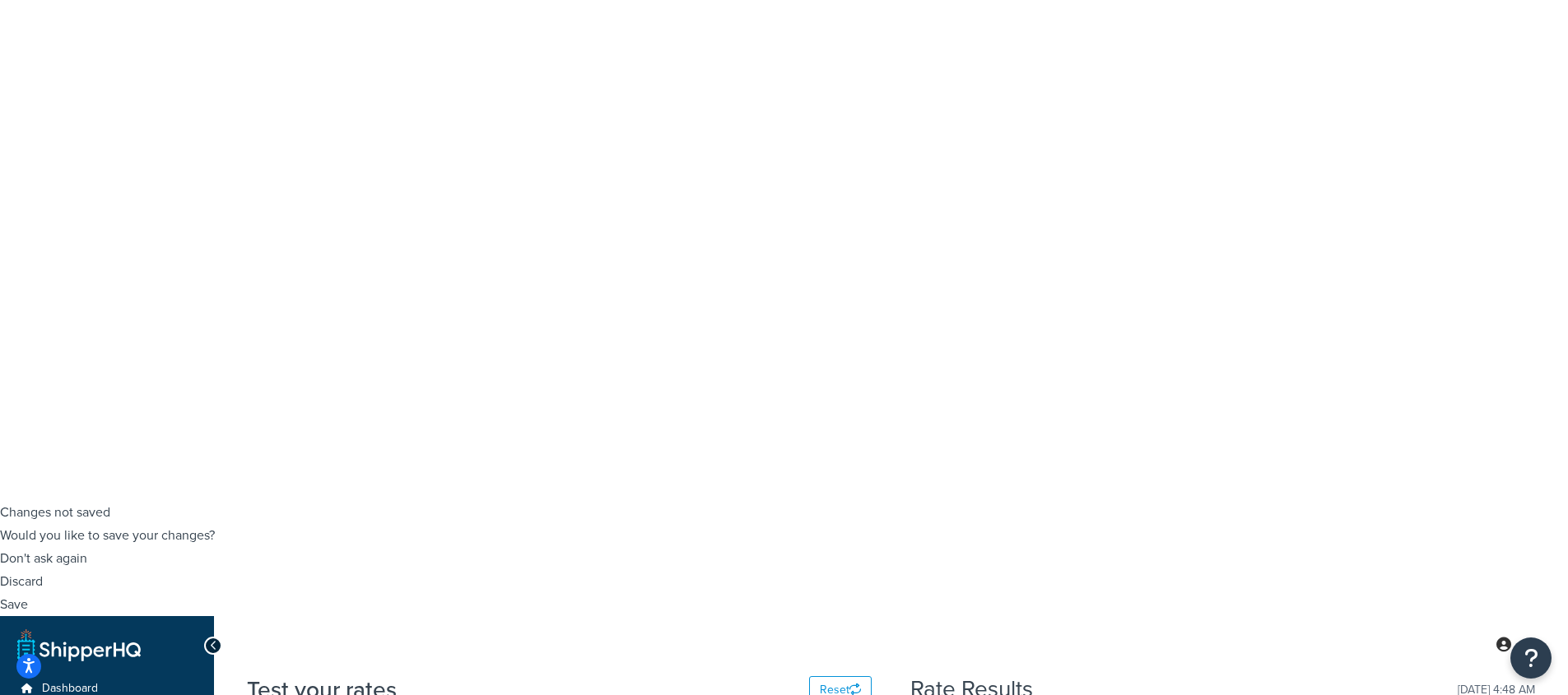
scroll to position [169, 0]
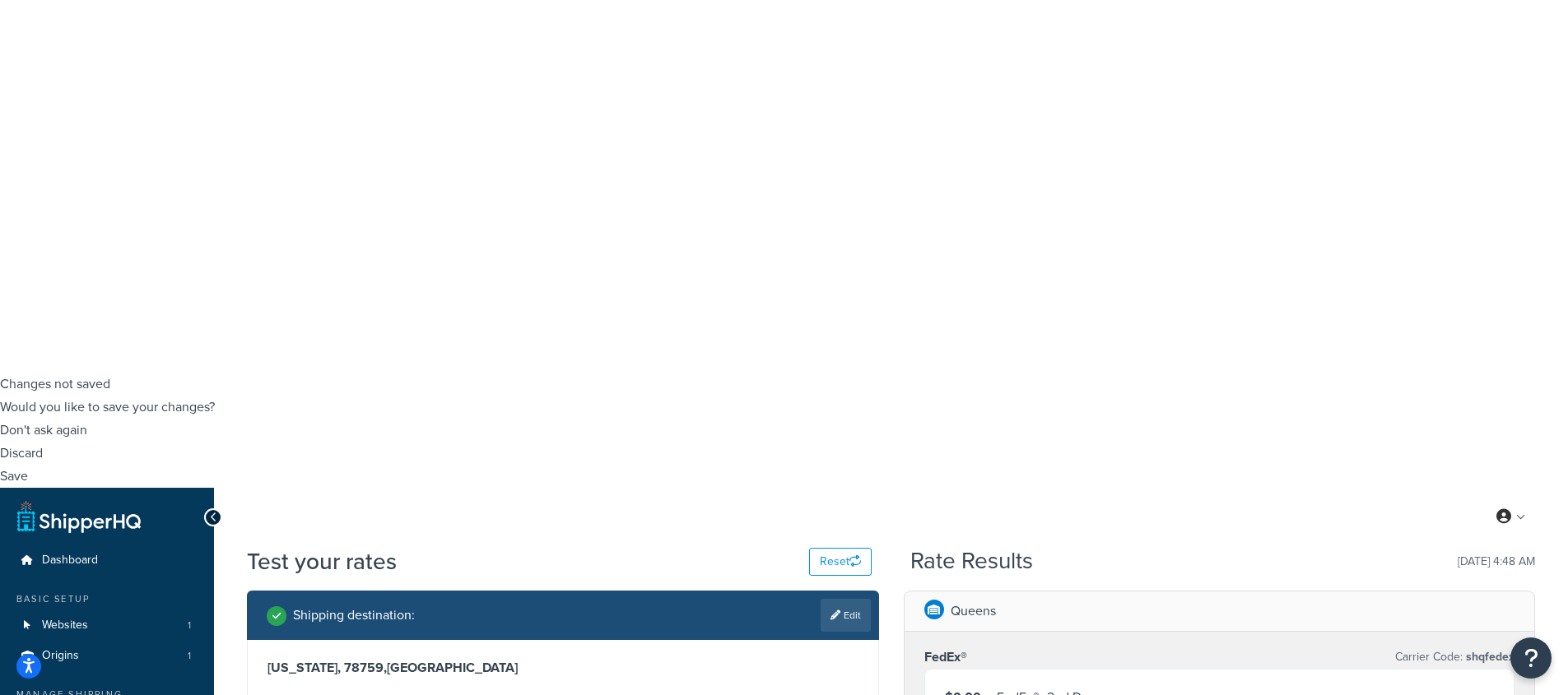
scroll to position [206, 0]
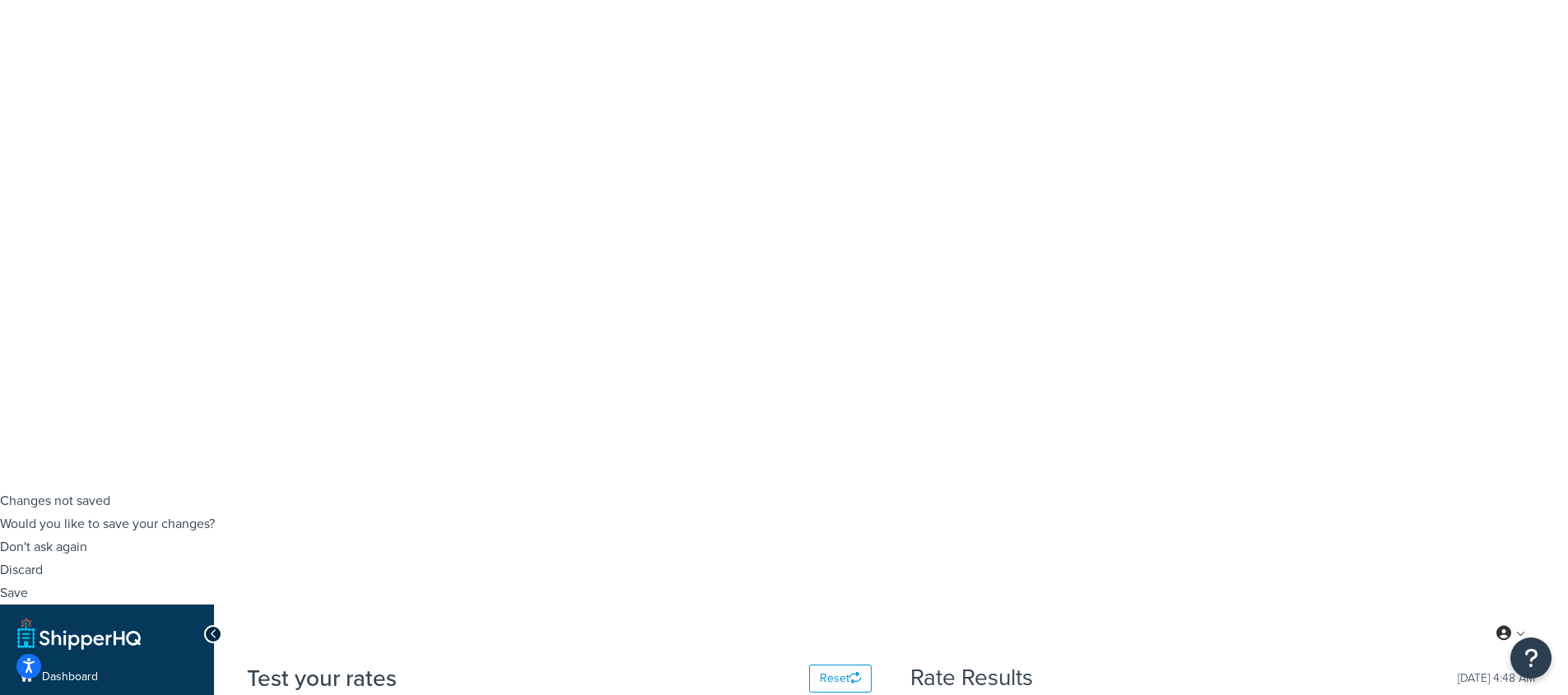
type input "3"
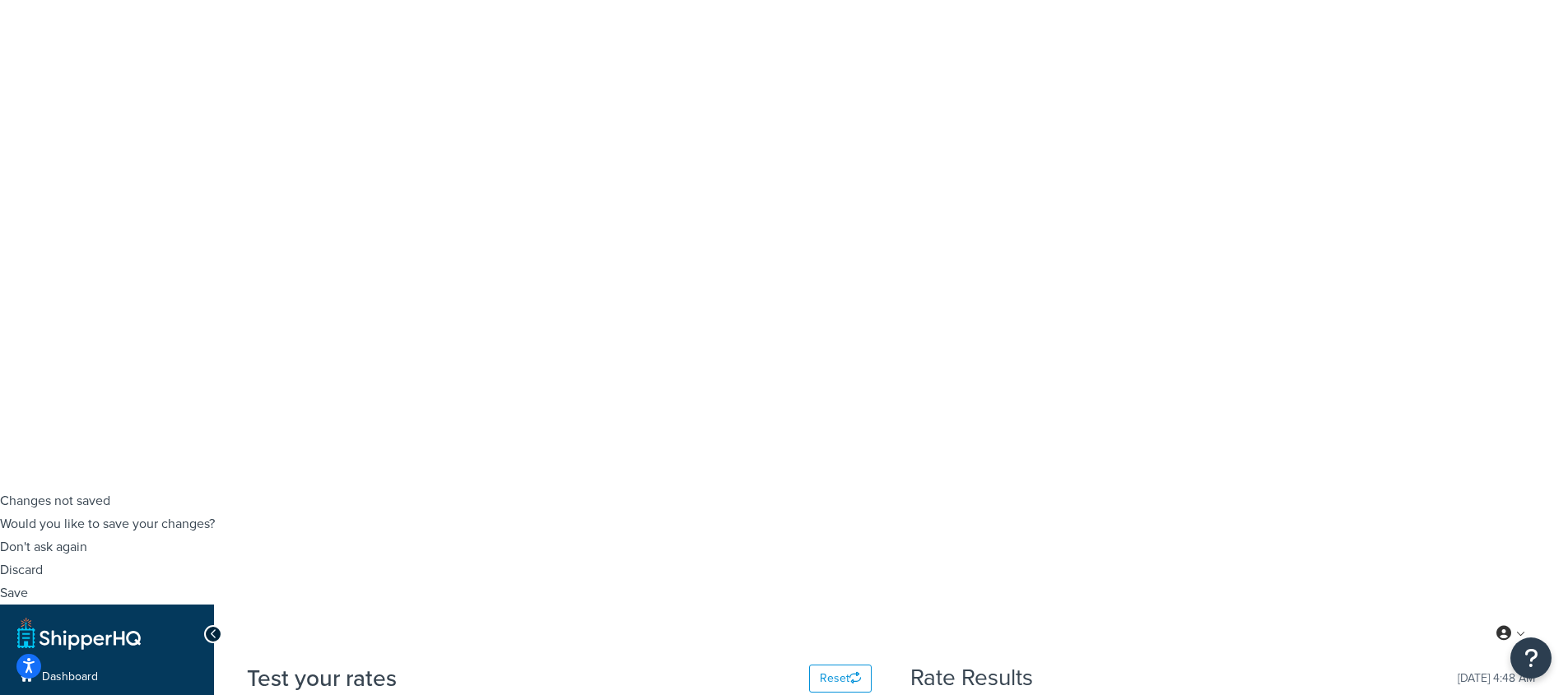
type input "5"
type input "12"
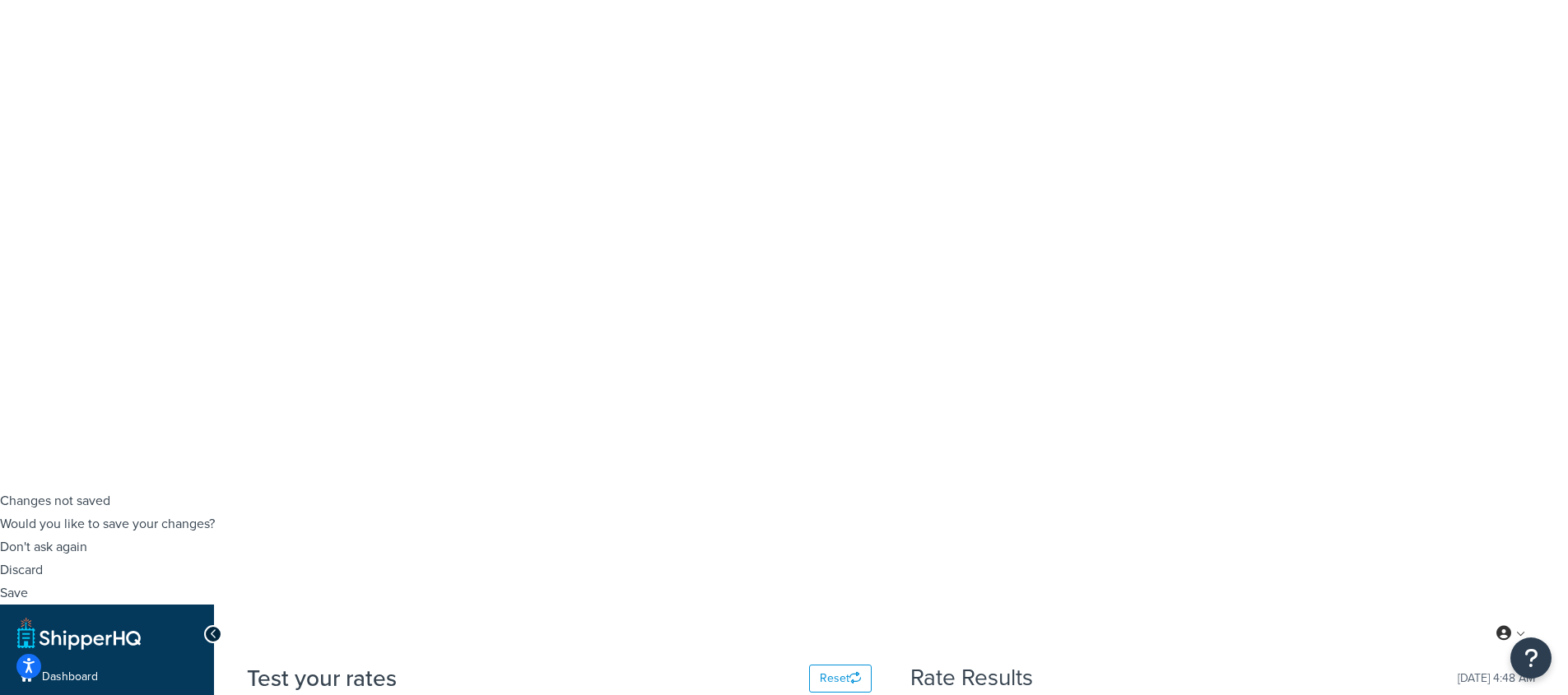
type input "4"
type input "3"
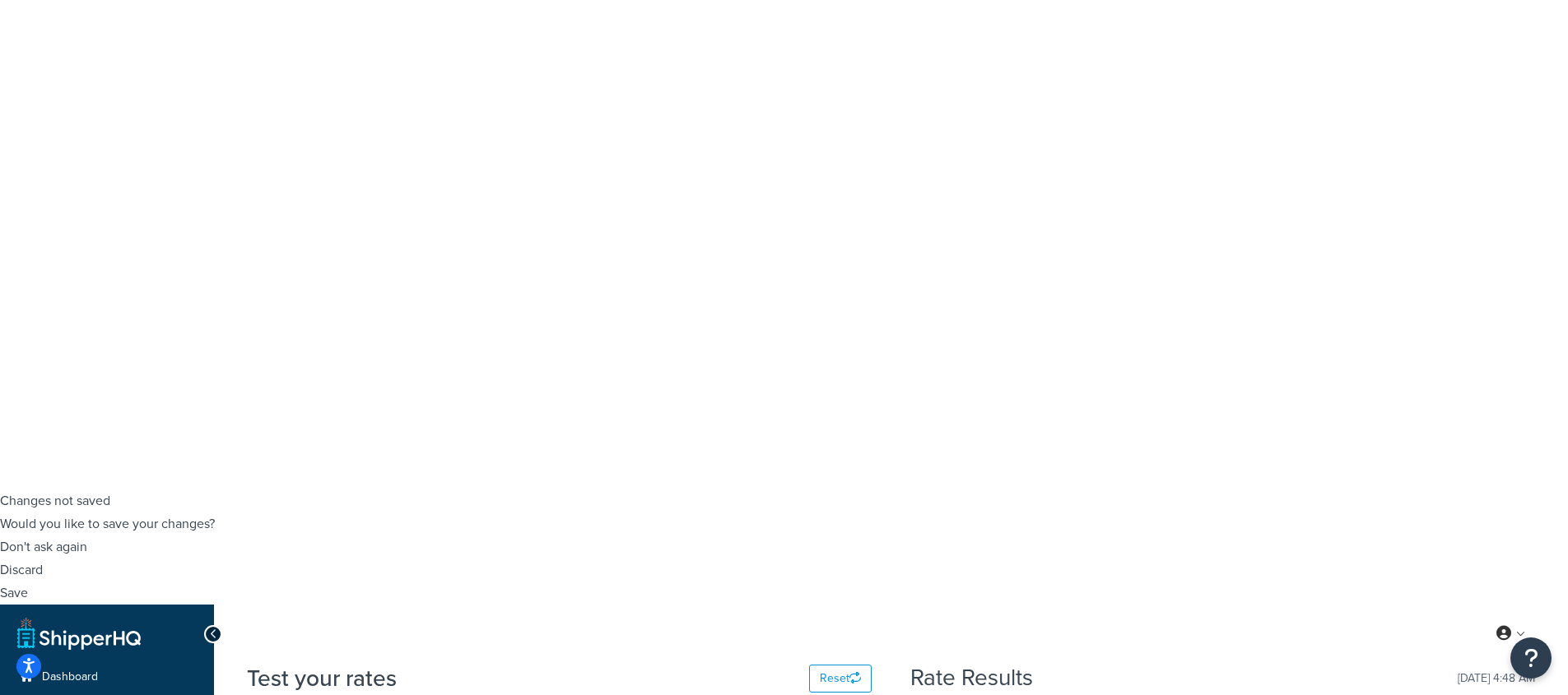
type input "14"
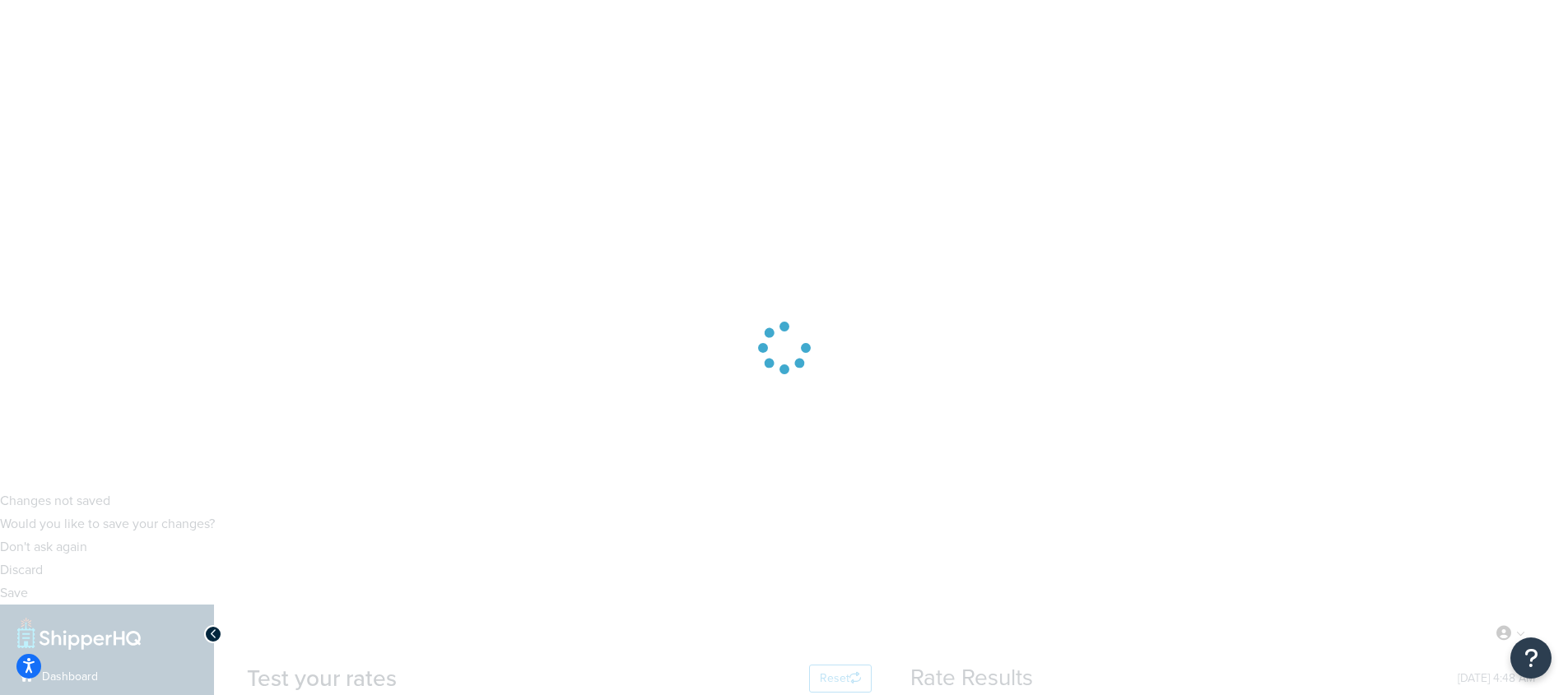
scroll to position [0, 0]
